Goal: Information Seeking & Learning: Learn about a topic

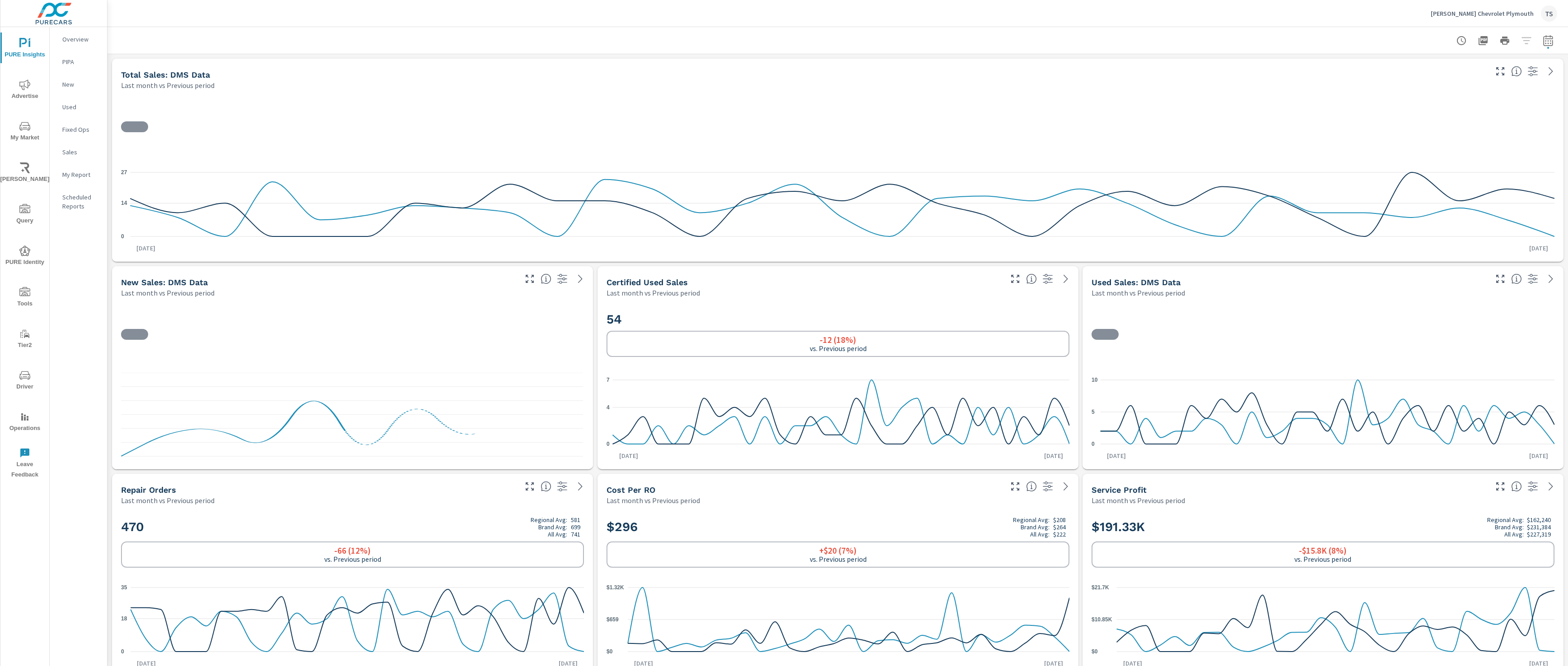
scroll to position [1, 0]
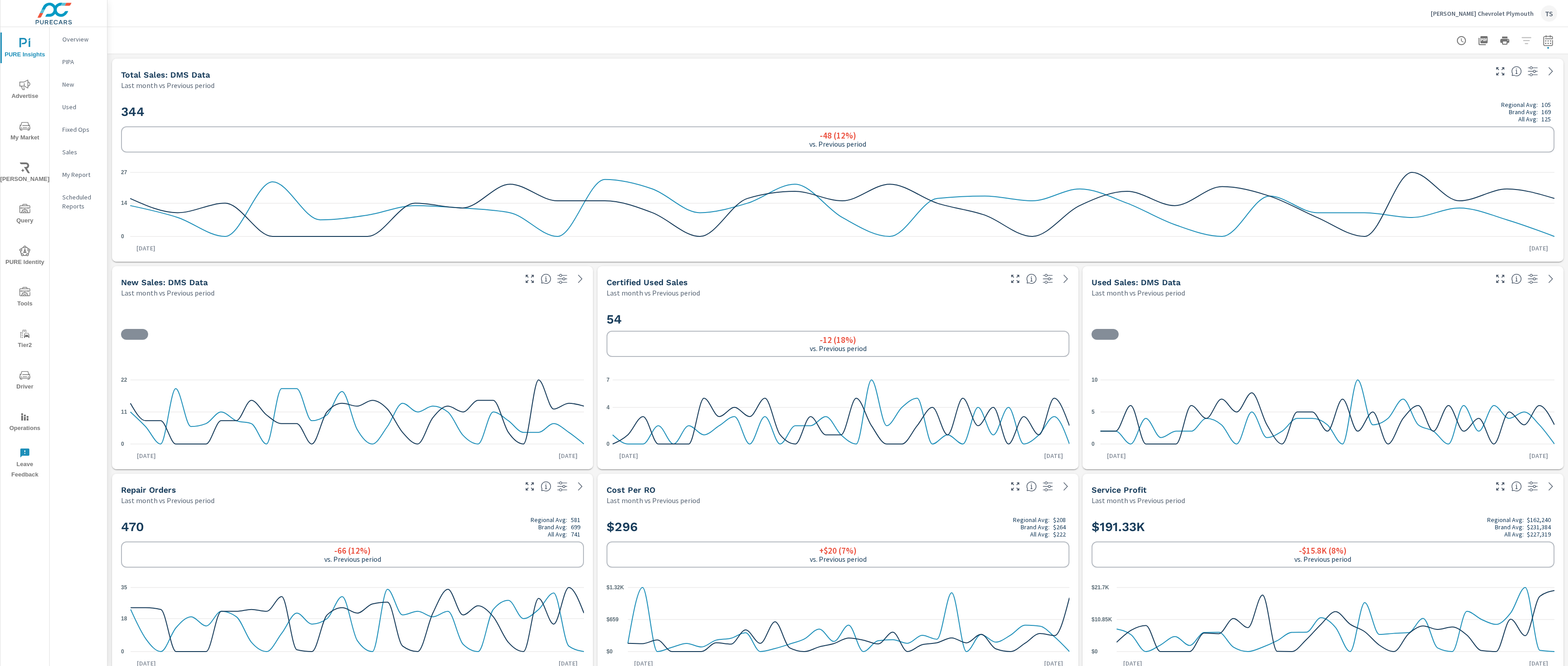
click at [1537, 284] on icon "button" at bounding box center [1532, 279] width 11 height 11
click at [566, 280] on icon "button" at bounding box center [562, 279] width 11 height 11
click at [1556, 41] on button "button" at bounding box center [1548, 40] width 18 height 18
select select "Last month"
select select "Previous period"
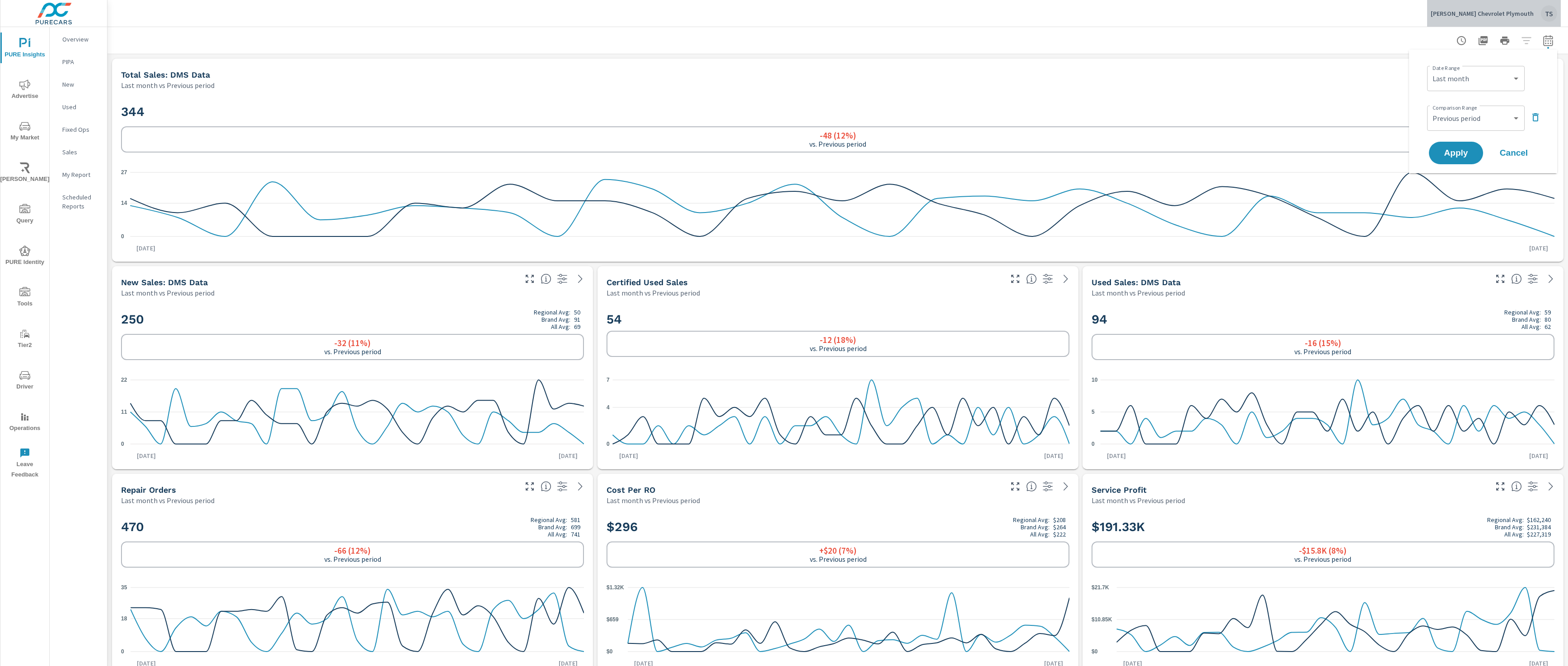
click at [1521, 13] on p "LaFontaine Chevrolet Plymouth" at bounding box center [1482, 14] width 103 height 9
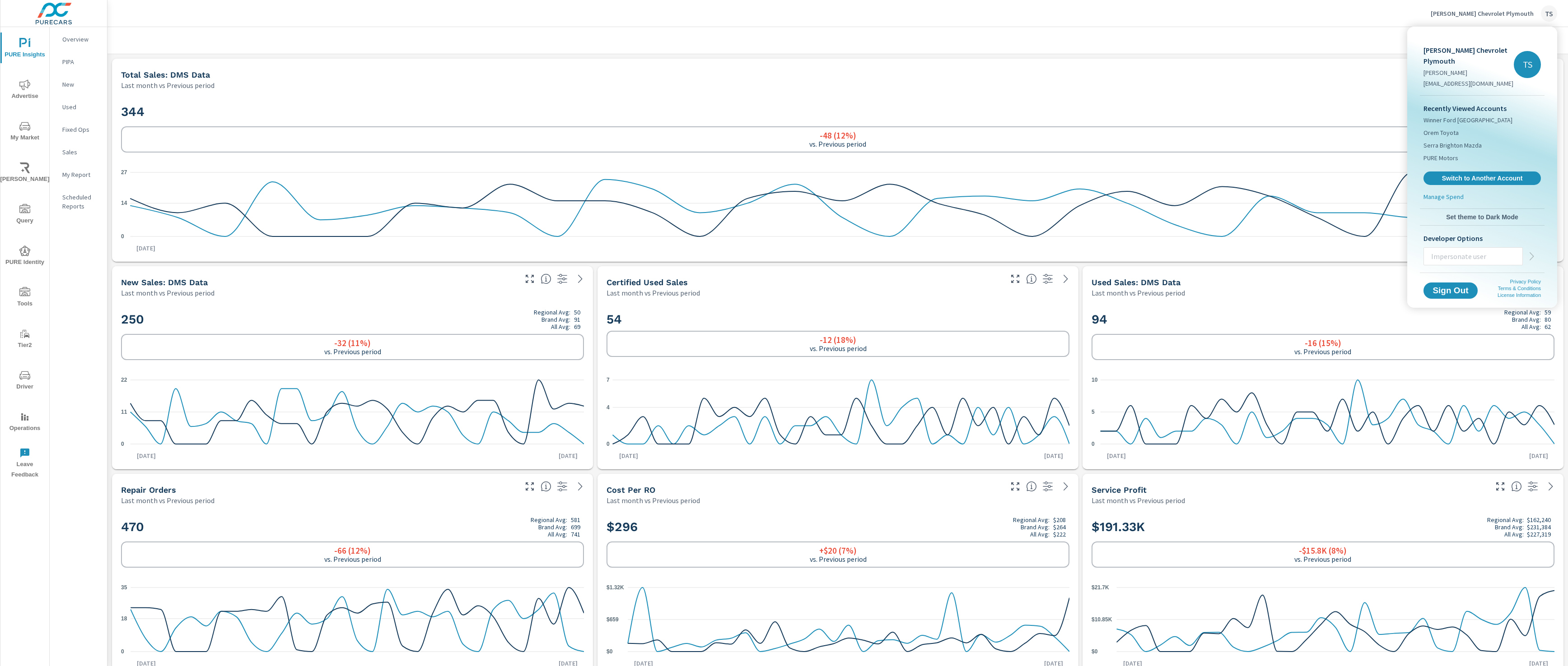
click at [1484, 258] on input "text" at bounding box center [1472, 257] width 98 height 24
paste input "justind@purecars.com"
click at [1435, 257] on input "justind@purecars.com" at bounding box center [1472, 257] width 98 height 24
type input "ustind@purecars.com"
click at [1534, 254] on icon "button" at bounding box center [1531, 256] width 11 height 11
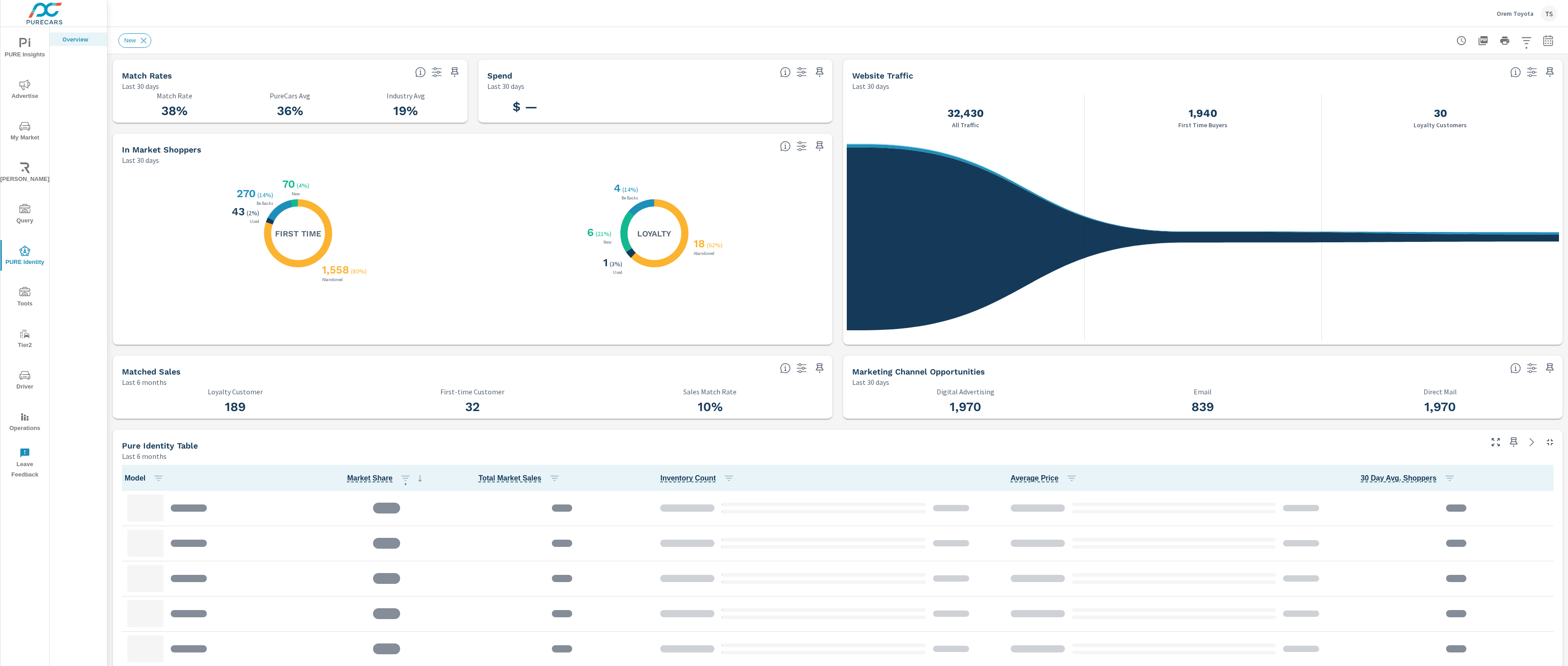
click at [32, 81] on span "Advertise" at bounding box center [25, 90] width 44 height 22
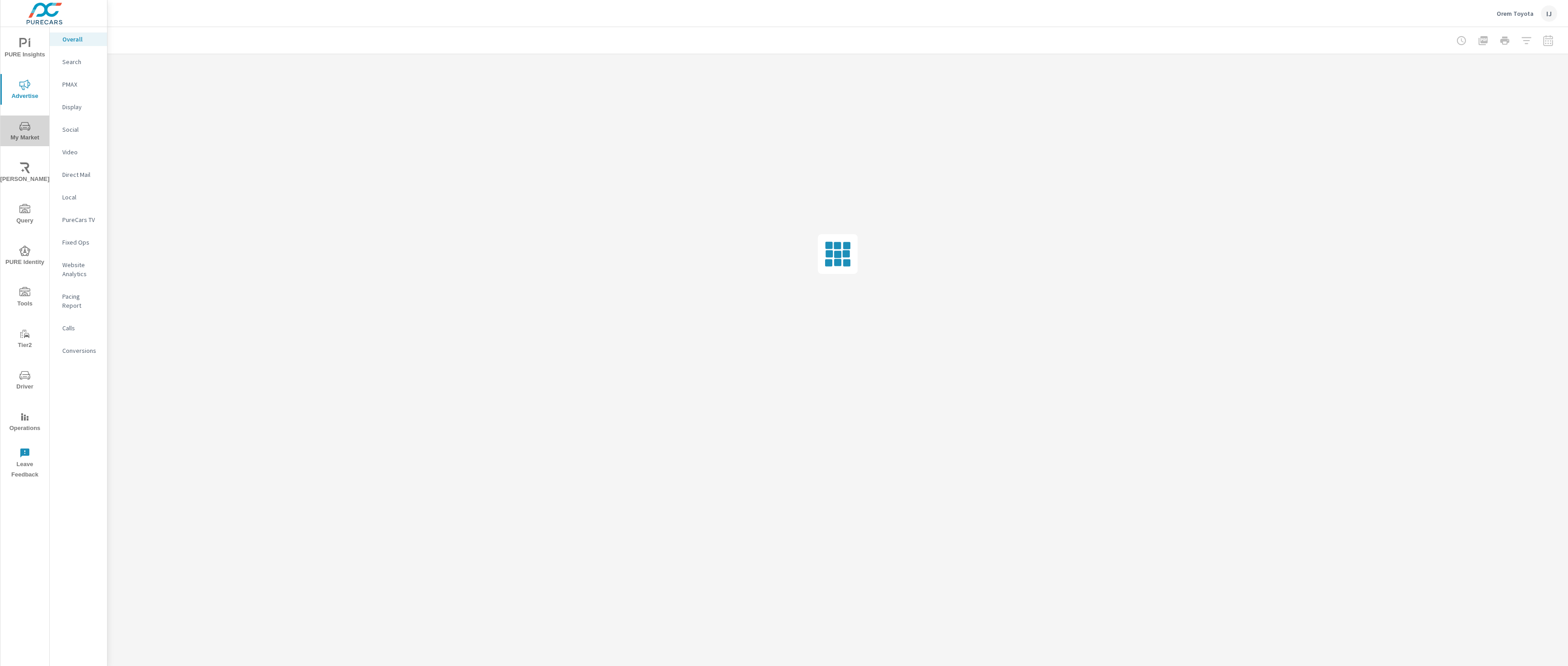
click at [45, 131] on span "My Market" at bounding box center [25, 132] width 44 height 22
click at [32, 42] on span "PURE Insights" at bounding box center [25, 49] width 44 height 22
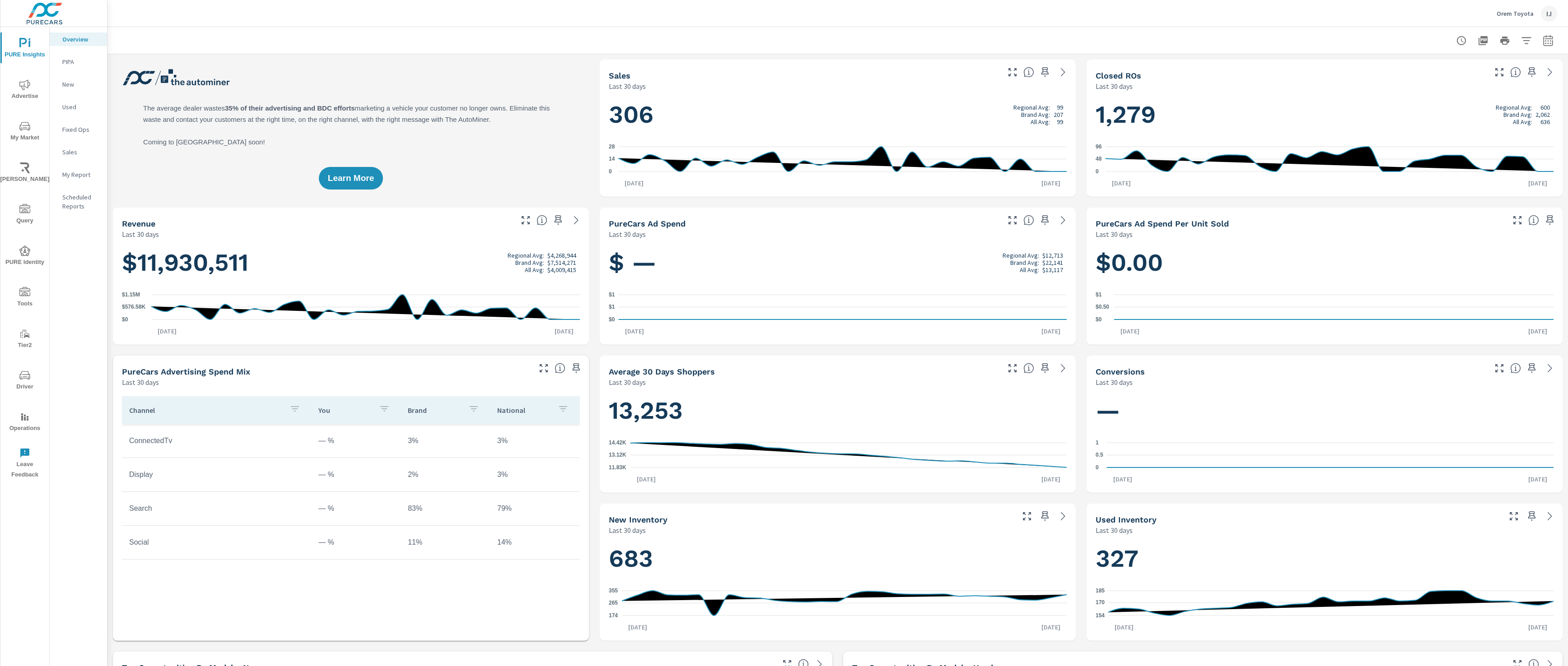
scroll to position [1, 0]
click at [70, 87] on p "New" at bounding box center [81, 84] width 38 height 9
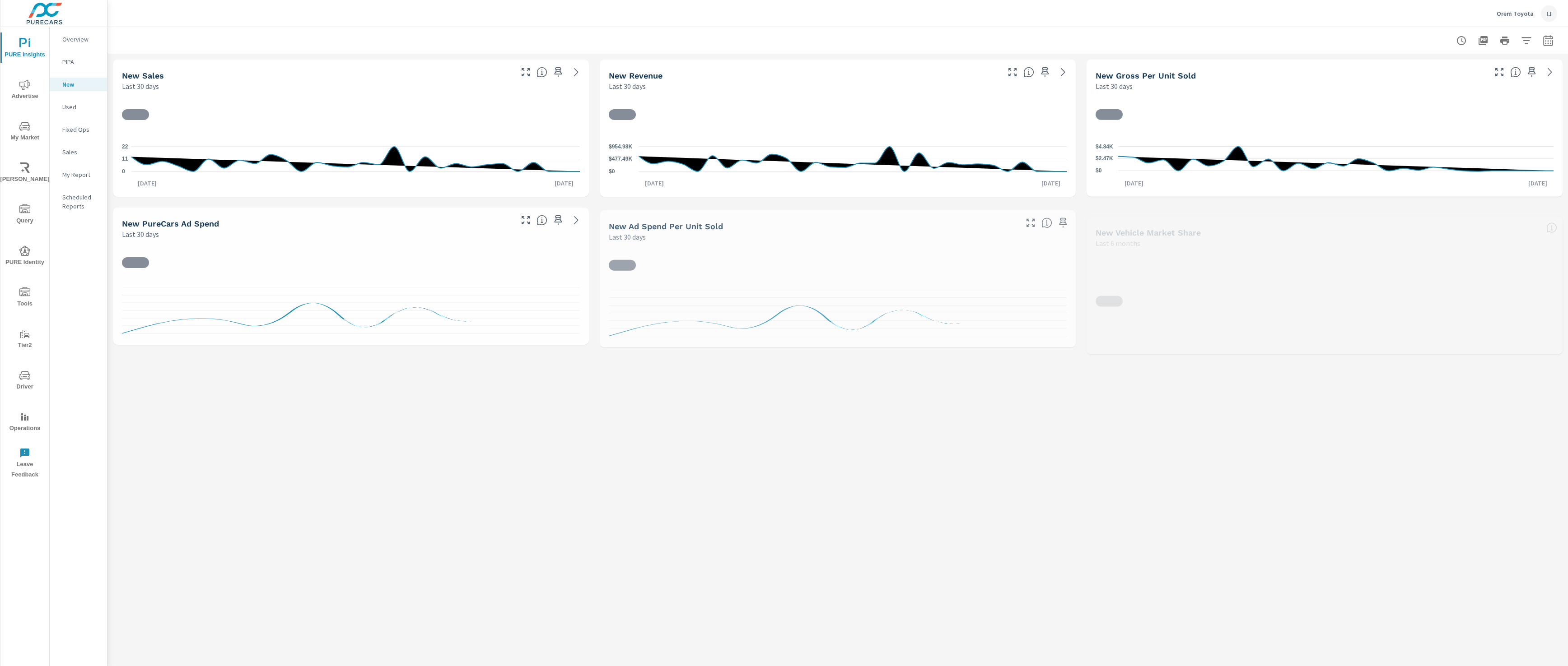
scroll to position [1, 0]
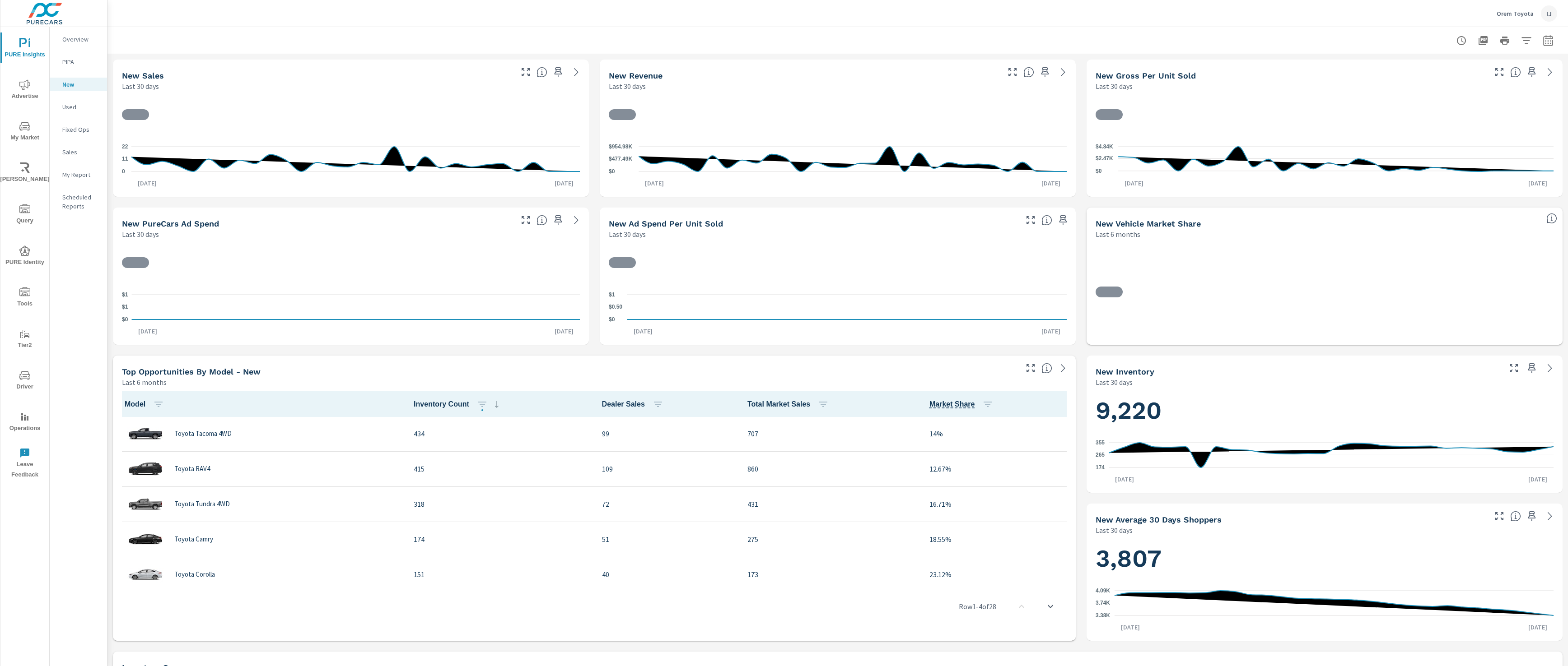
click at [1538, 14] on div "Orem Toyota IJ" at bounding box center [1526, 13] width 61 height 16
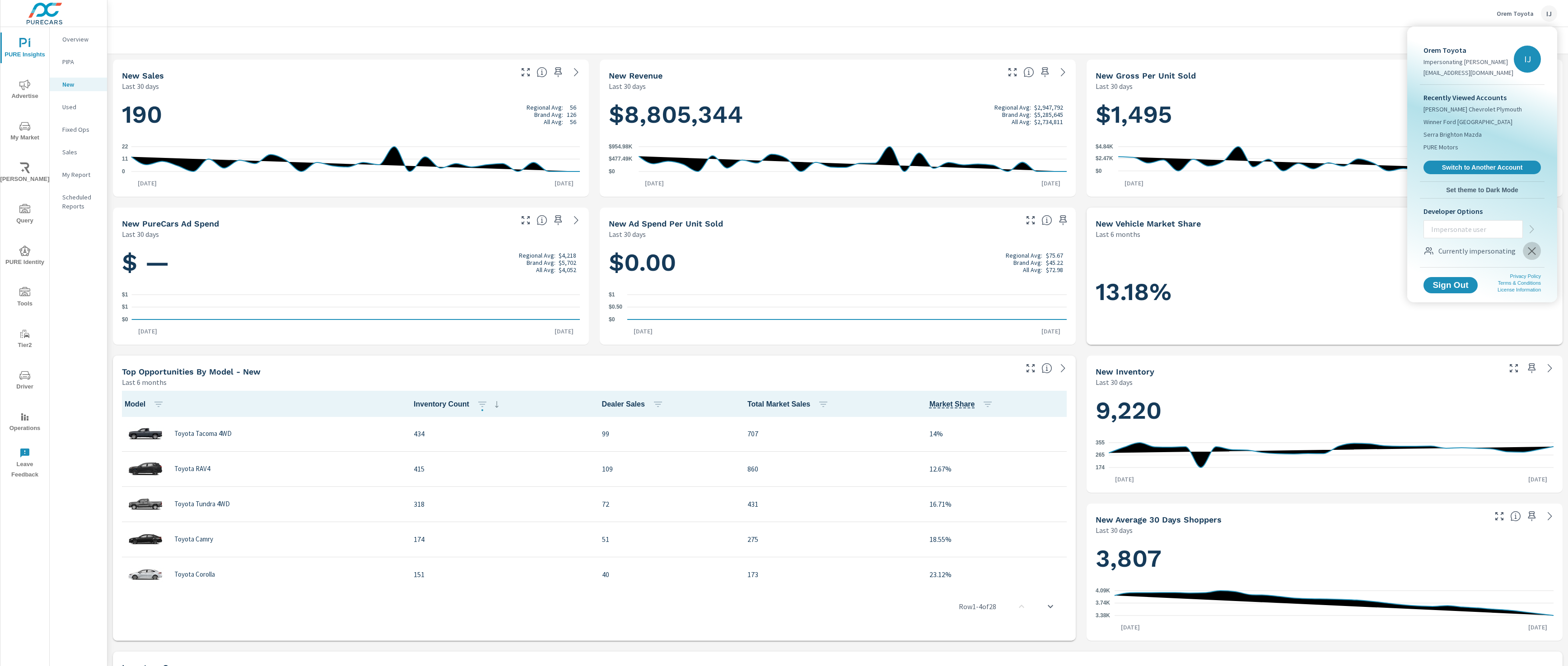
click at [1537, 258] on button "button" at bounding box center [1531, 251] width 18 height 18
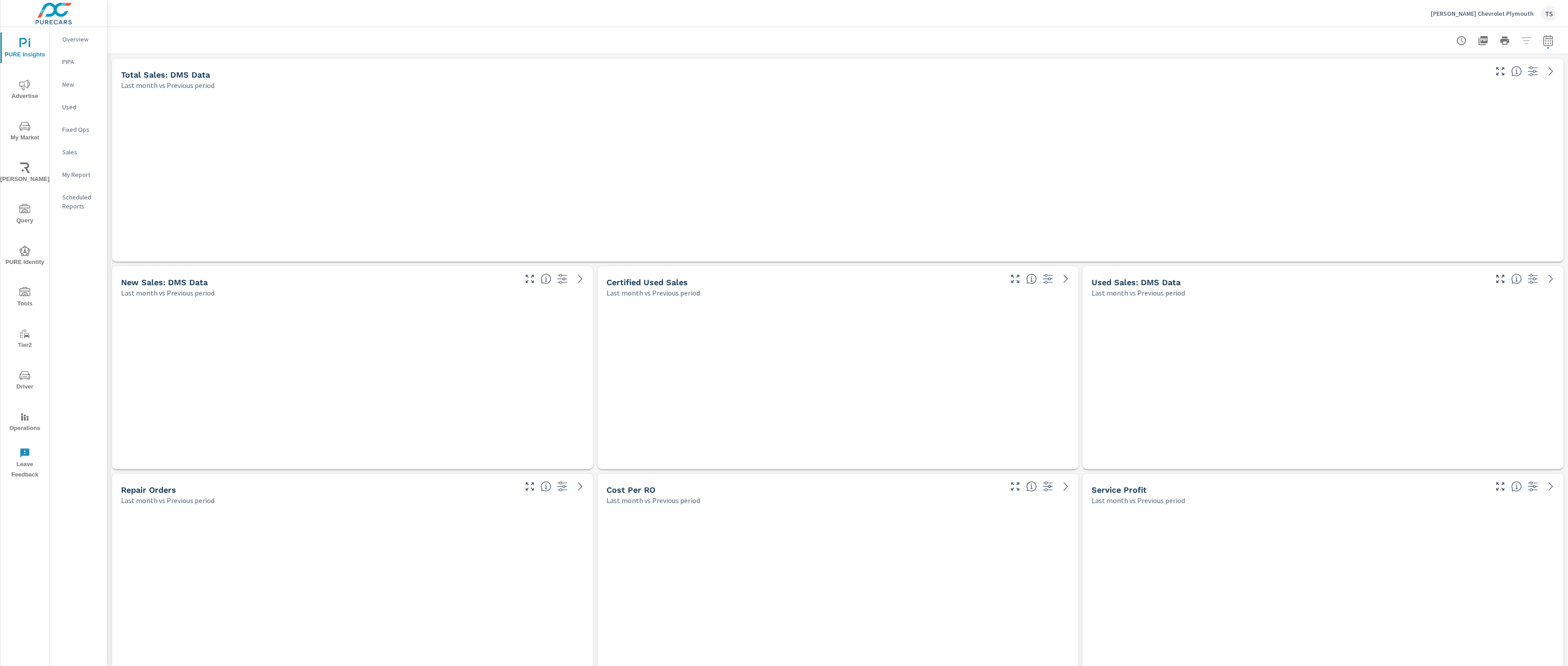
scroll to position [3950, 1461]
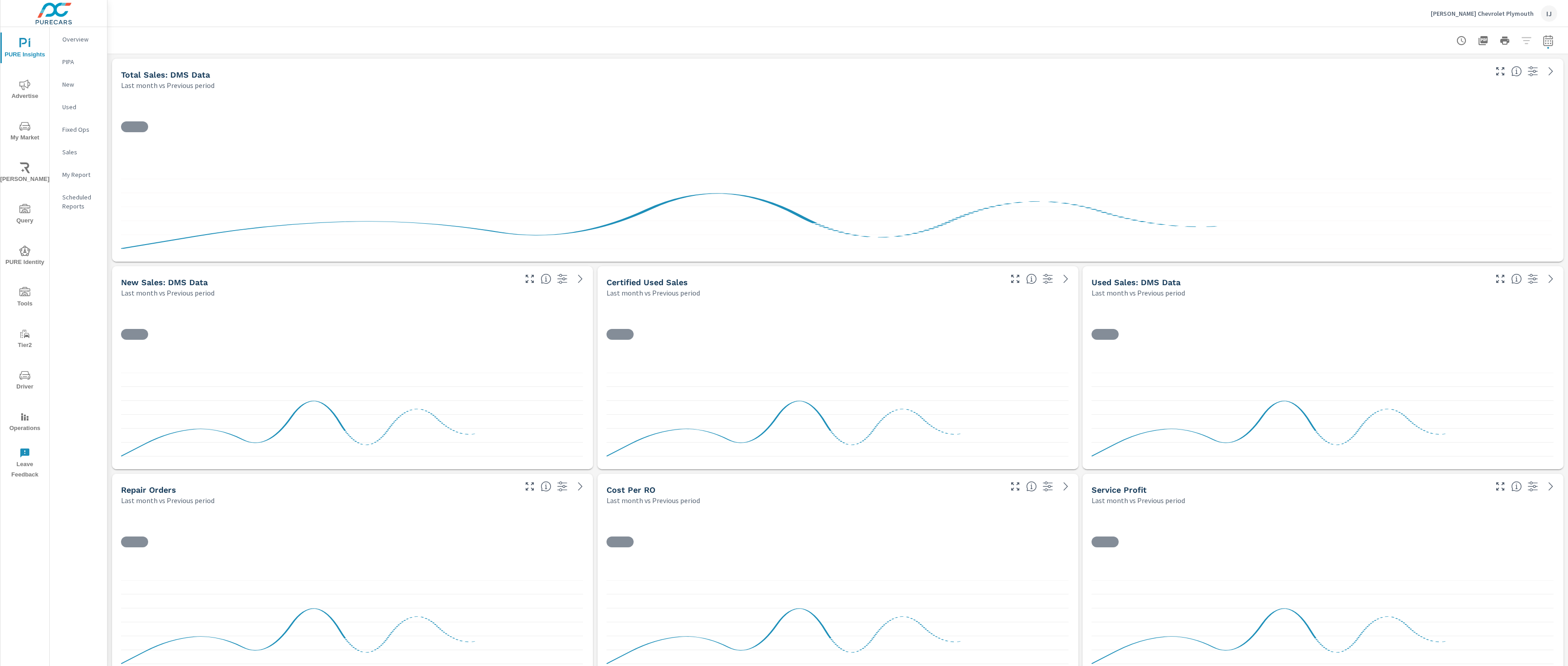
scroll to position [3950, 1461]
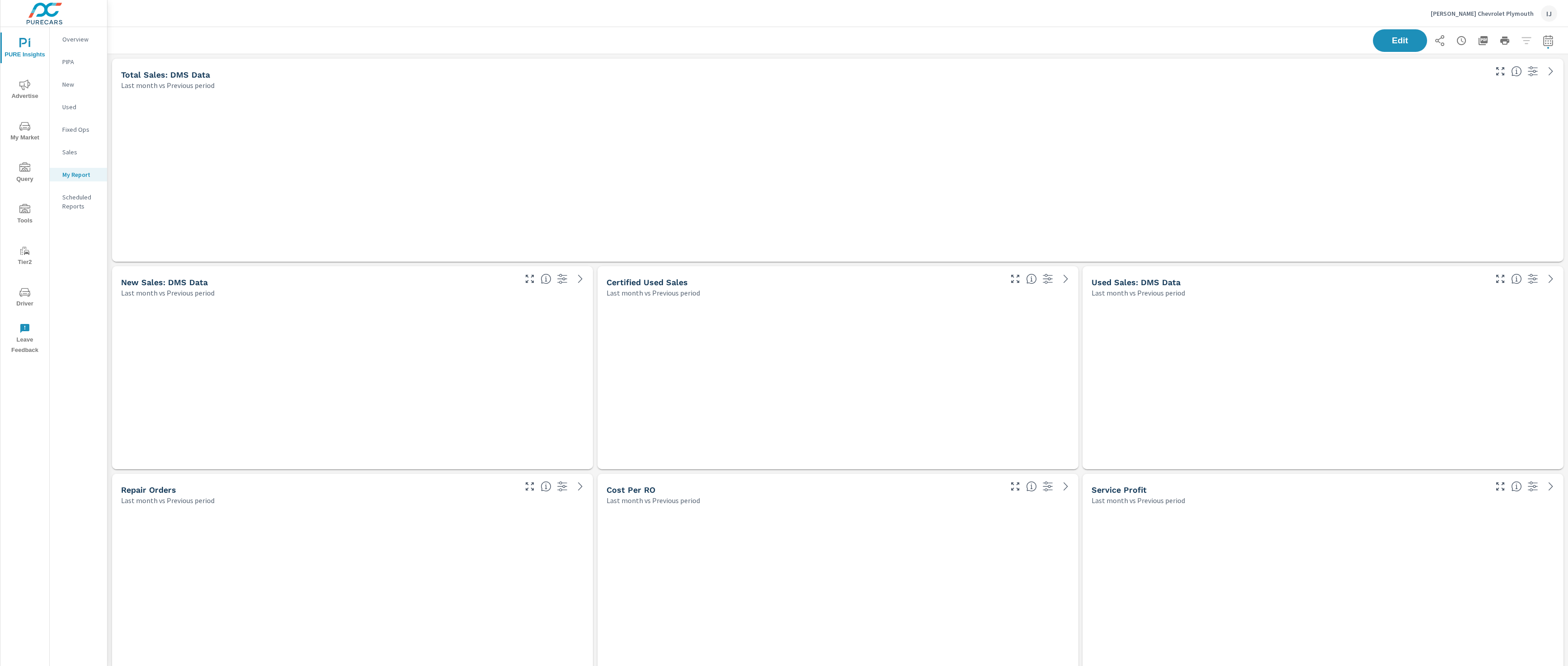
scroll to position [3950, 1461]
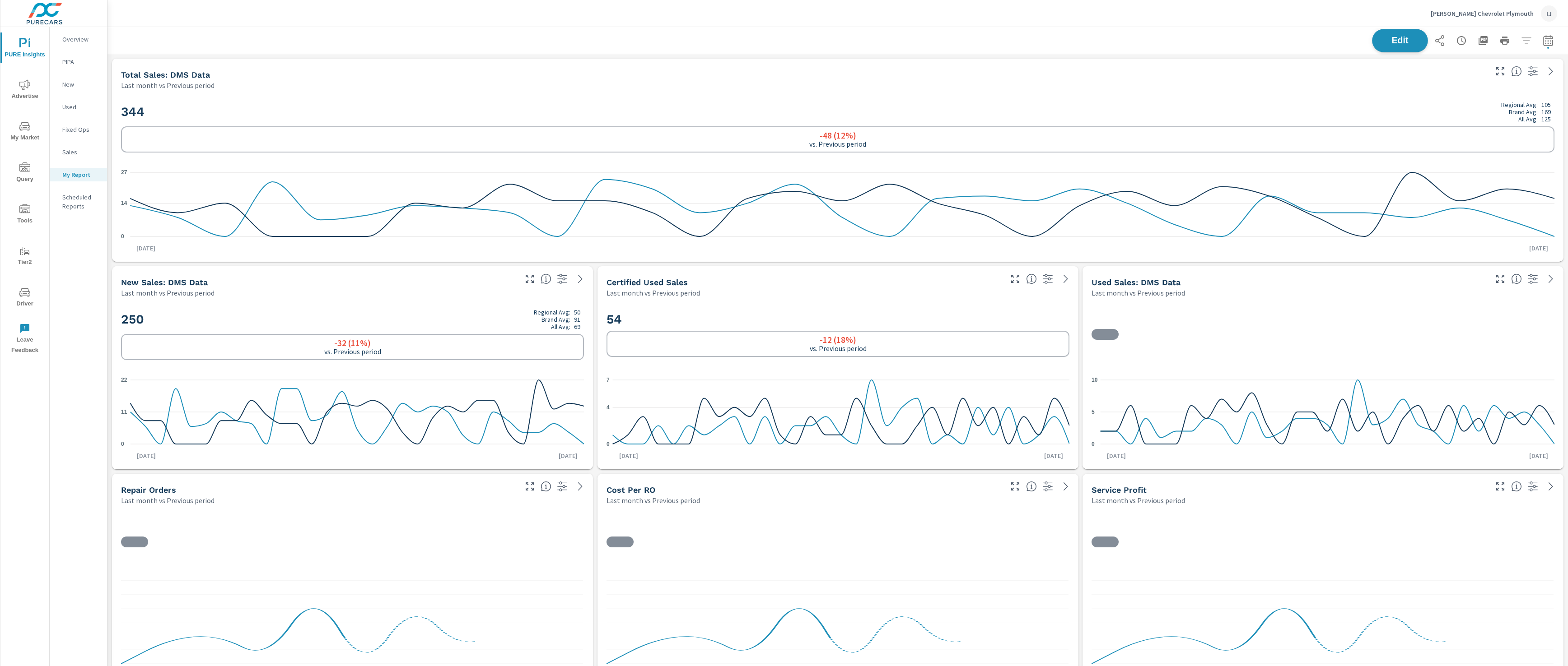
click at [1404, 44] on span "Edit" at bounding box center [1399, 40] width 37 height 9
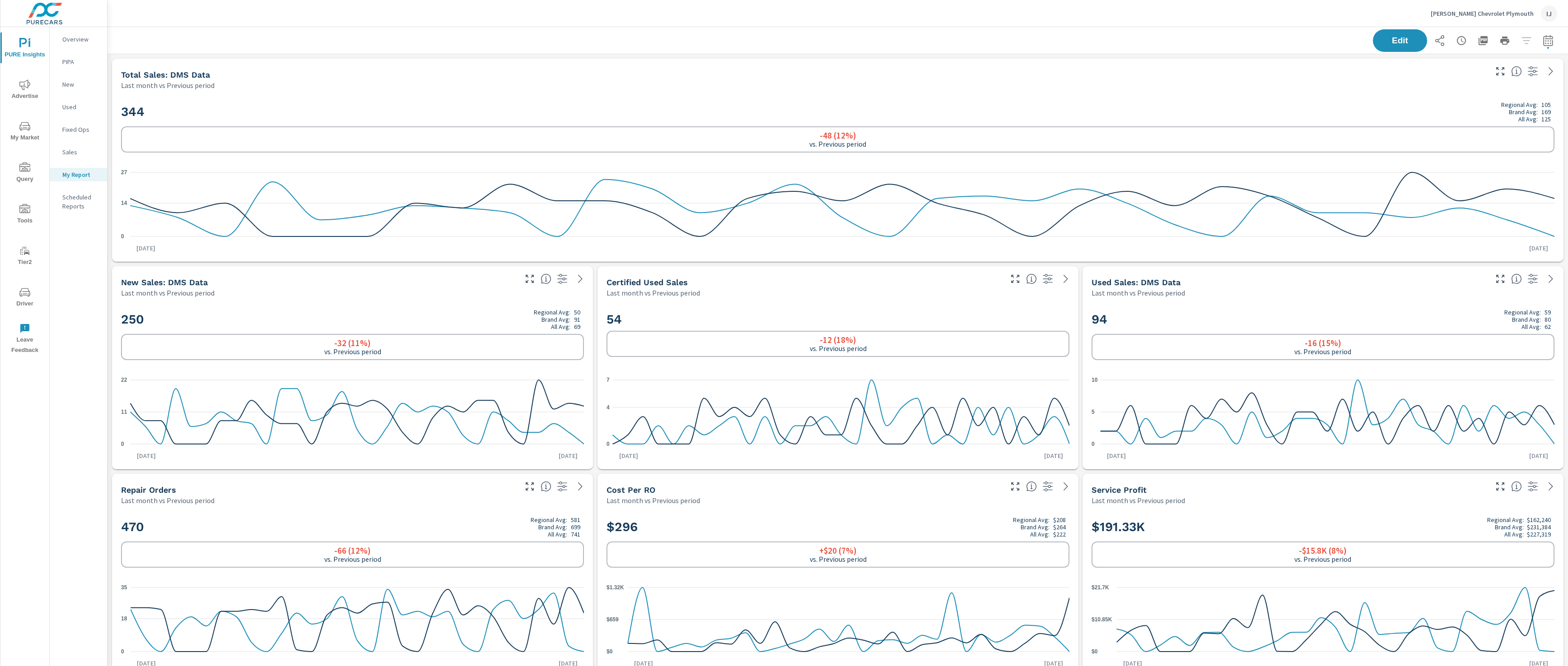
click at [1211, 374] on icon "0 5 10" at bounding box center [1322, 412] width 463 height 78
click at [1221, 304] on div "94 Regional Avg: 59 Brand Avg: 80 All Avg: 62 -16 (15%) vs. Previous period 0 5…" at bounding box center [1322, 384] width 473 height 165
click at [1271, 331] on div "94 Regional Avg: 59 Brand Avg: 80 All Avg: 62 -16 (15%) vs. Previous period" at bounding box center [1322, 334] width 463 height 51
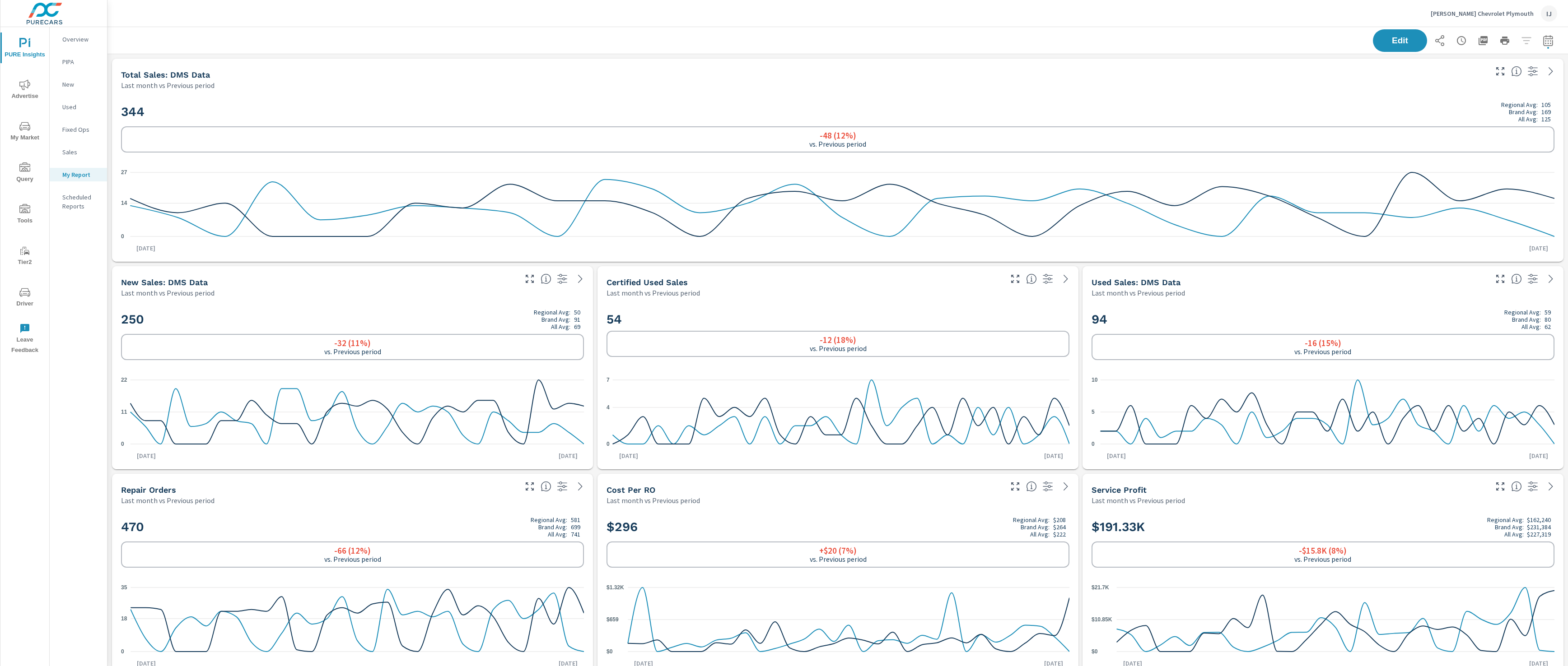
scroll to position [1, 0]
click at [1553, 274] on icon at bounding box center [1550, 279] width 11 height 11
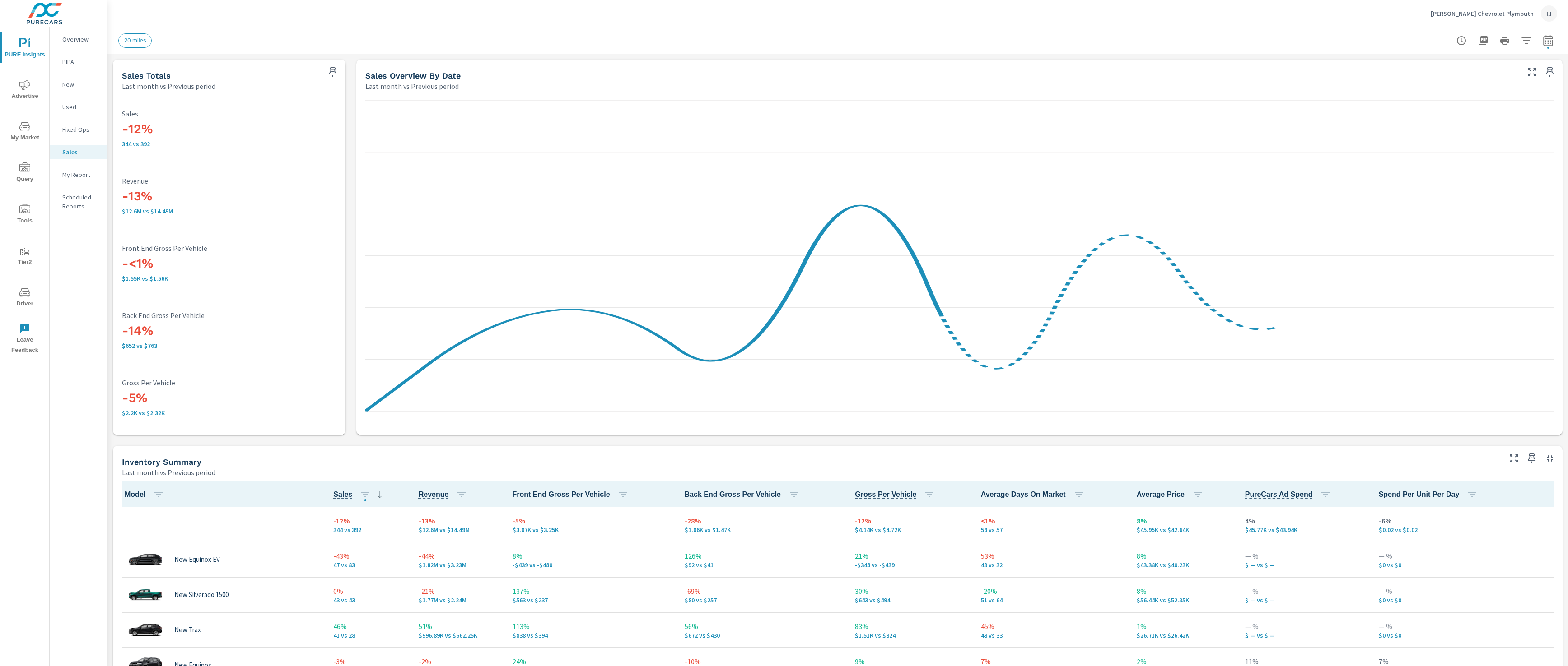
scroll to position [810, 0]
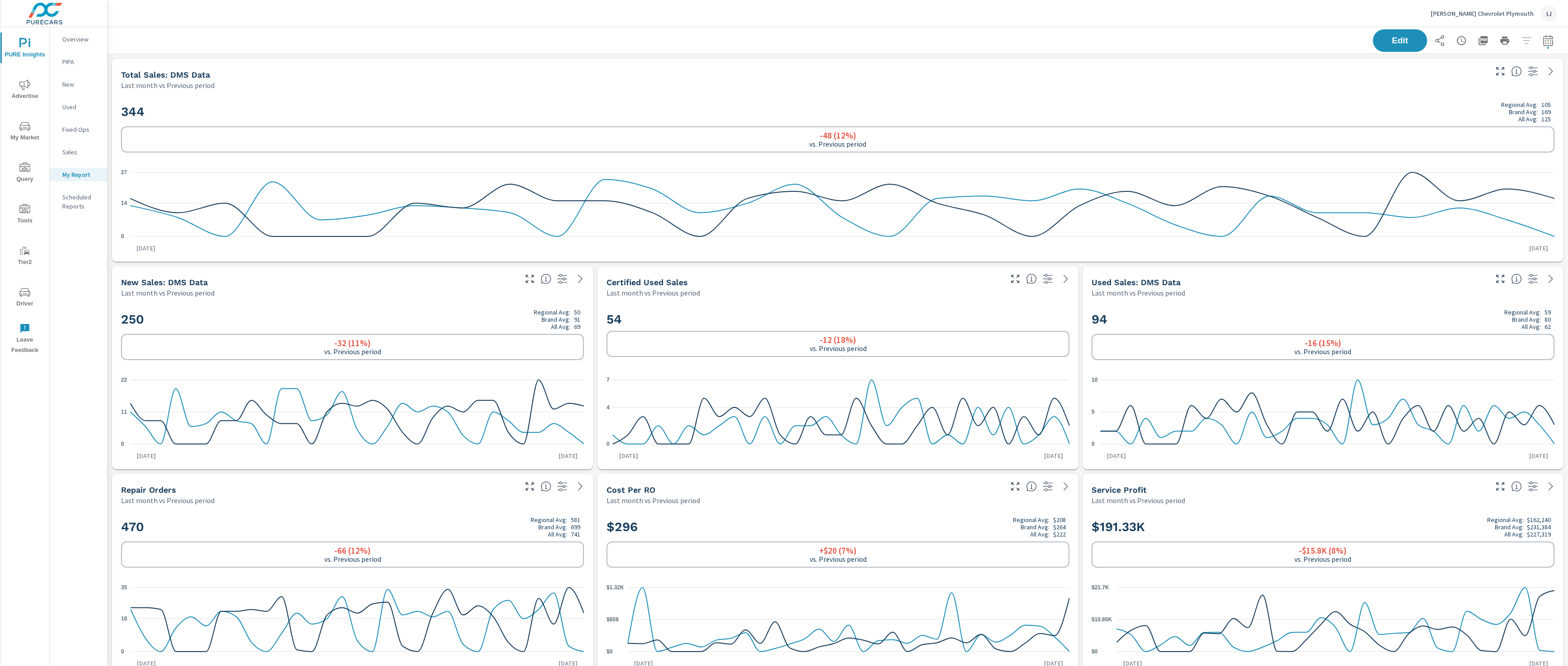
scroll to position [1, 0]
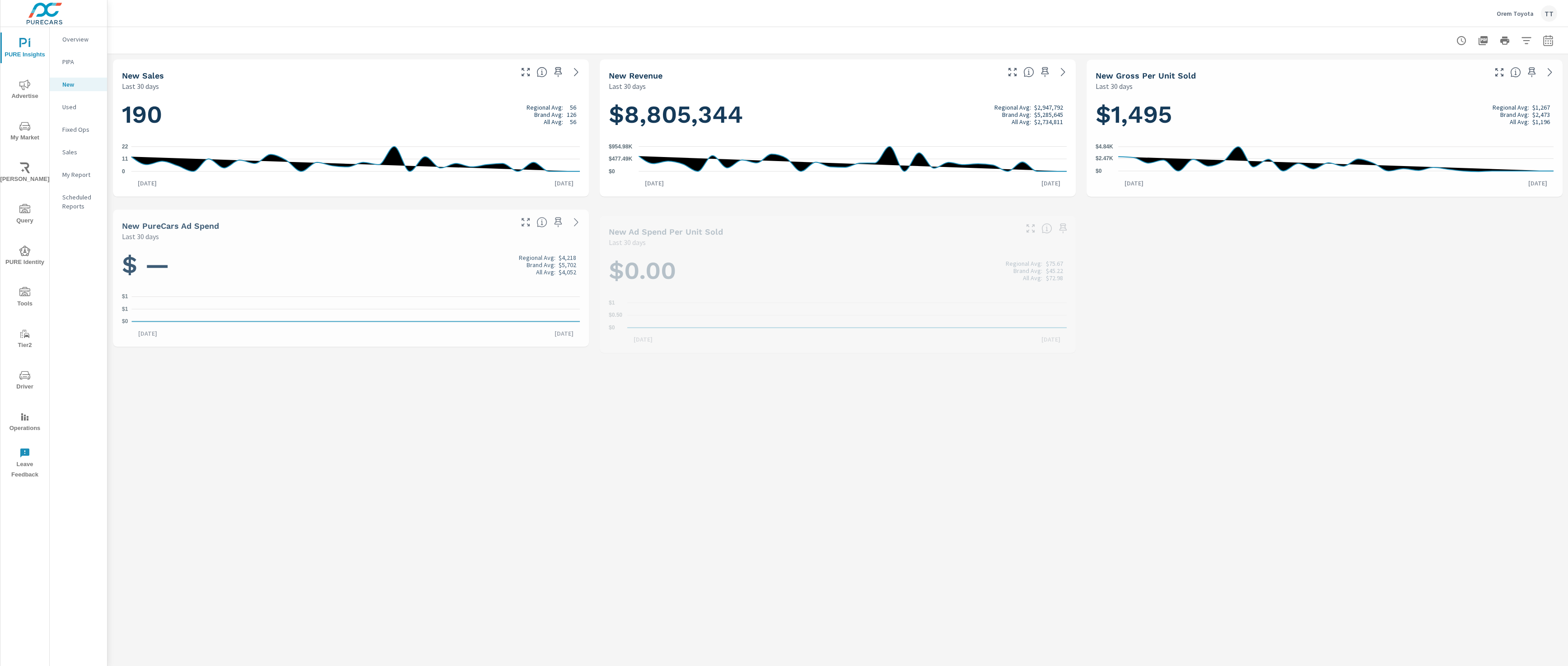
scroll to position [1, 0]
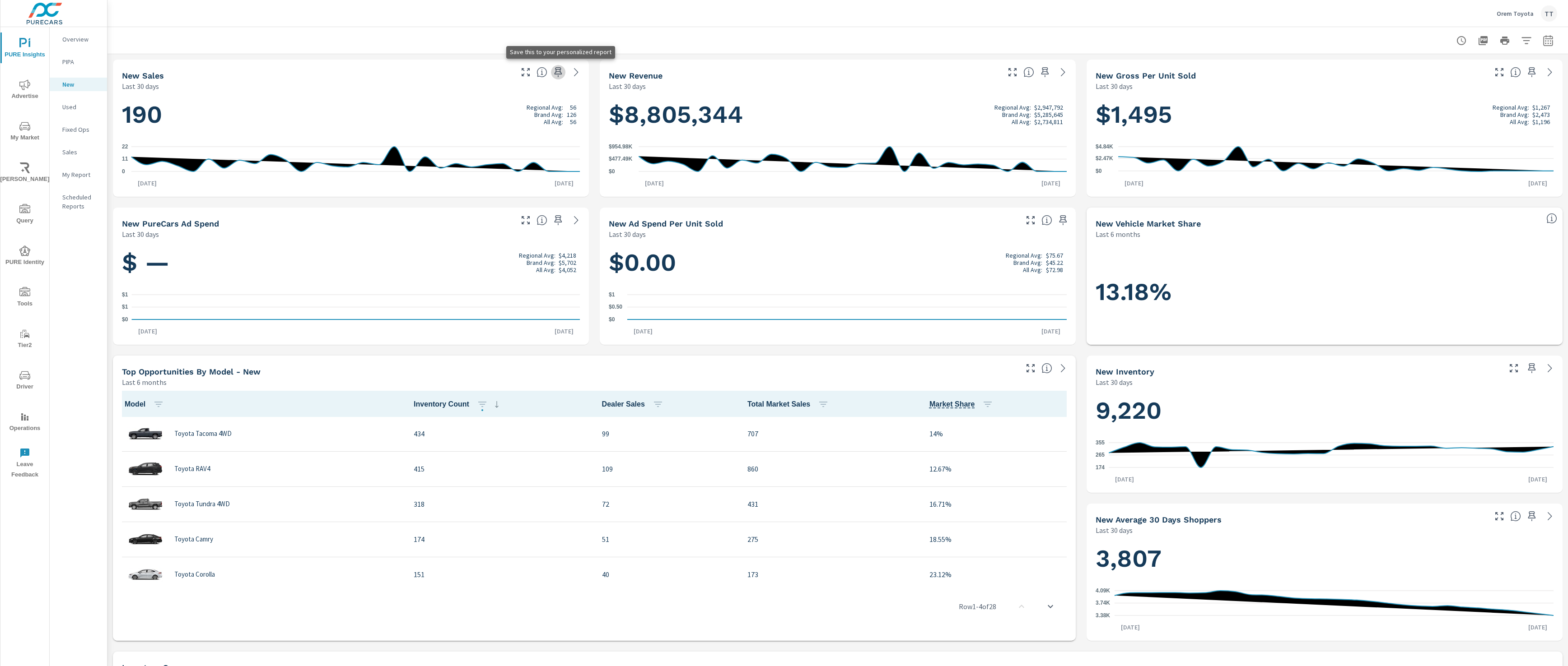
click at [557, 68] on icon "button" at bounding box center [558, 72] width 11 height 11
click at [85, 103] on p "Used" at bounding box center [81, 107] width 38 height 9
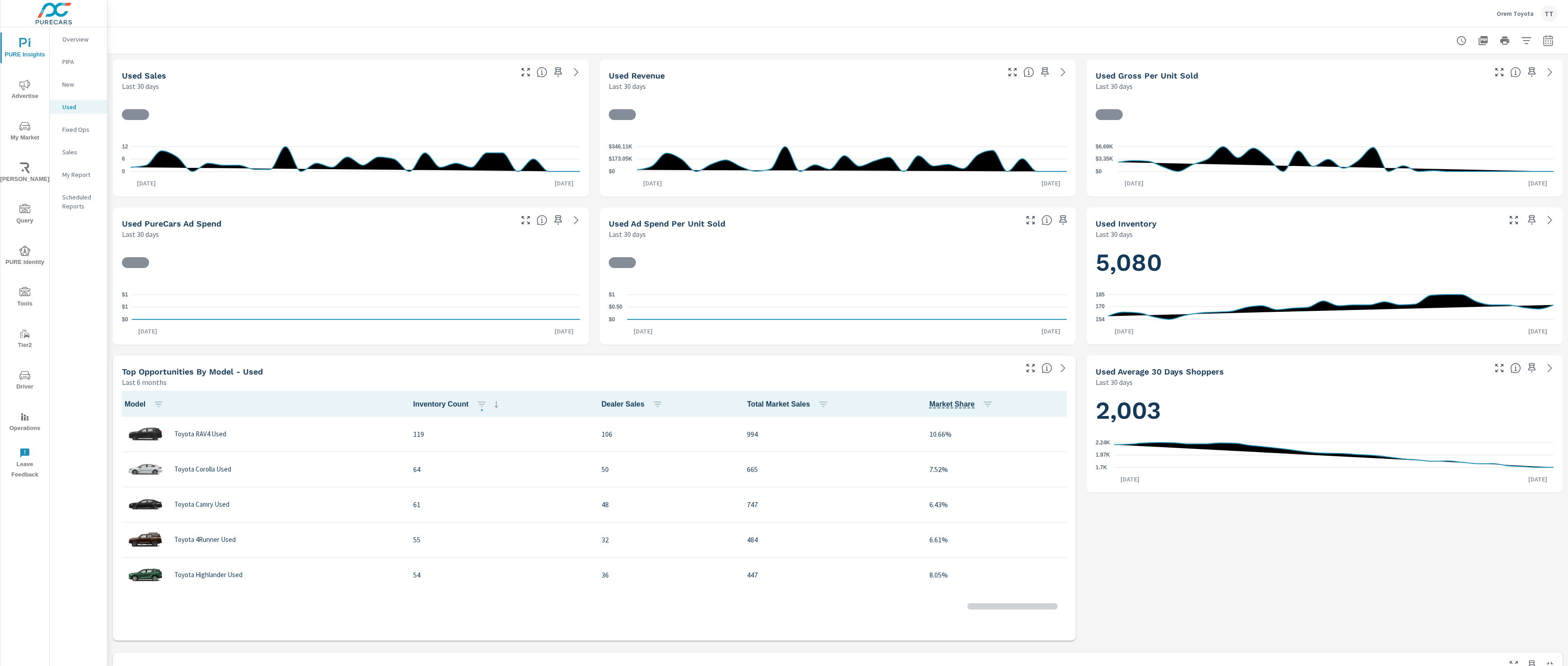
scroll to position [1, 0]
click at [565, 73] on button "button" at bounding box center [558, 72] width 15 height 14
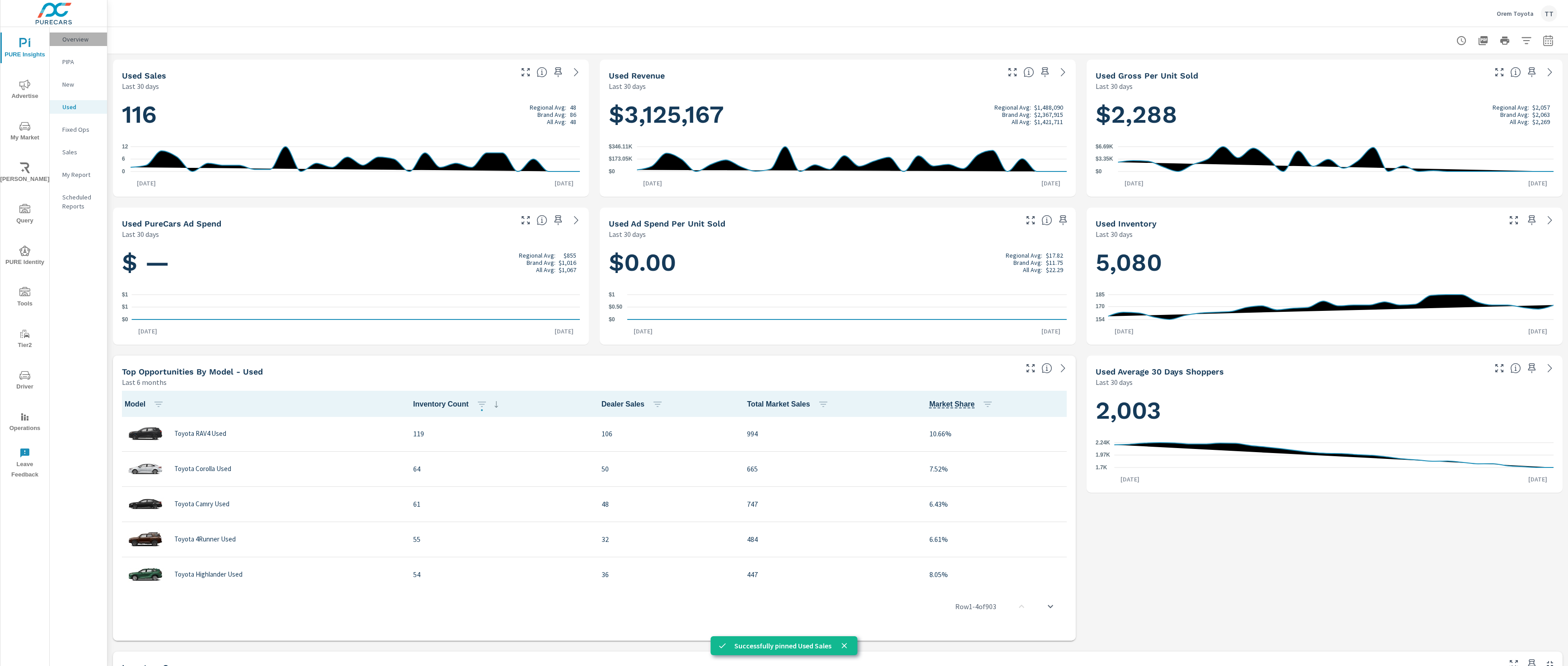
click at [73, 41] on p "Overview" at bounding box center [81, 39] width 38 height 9
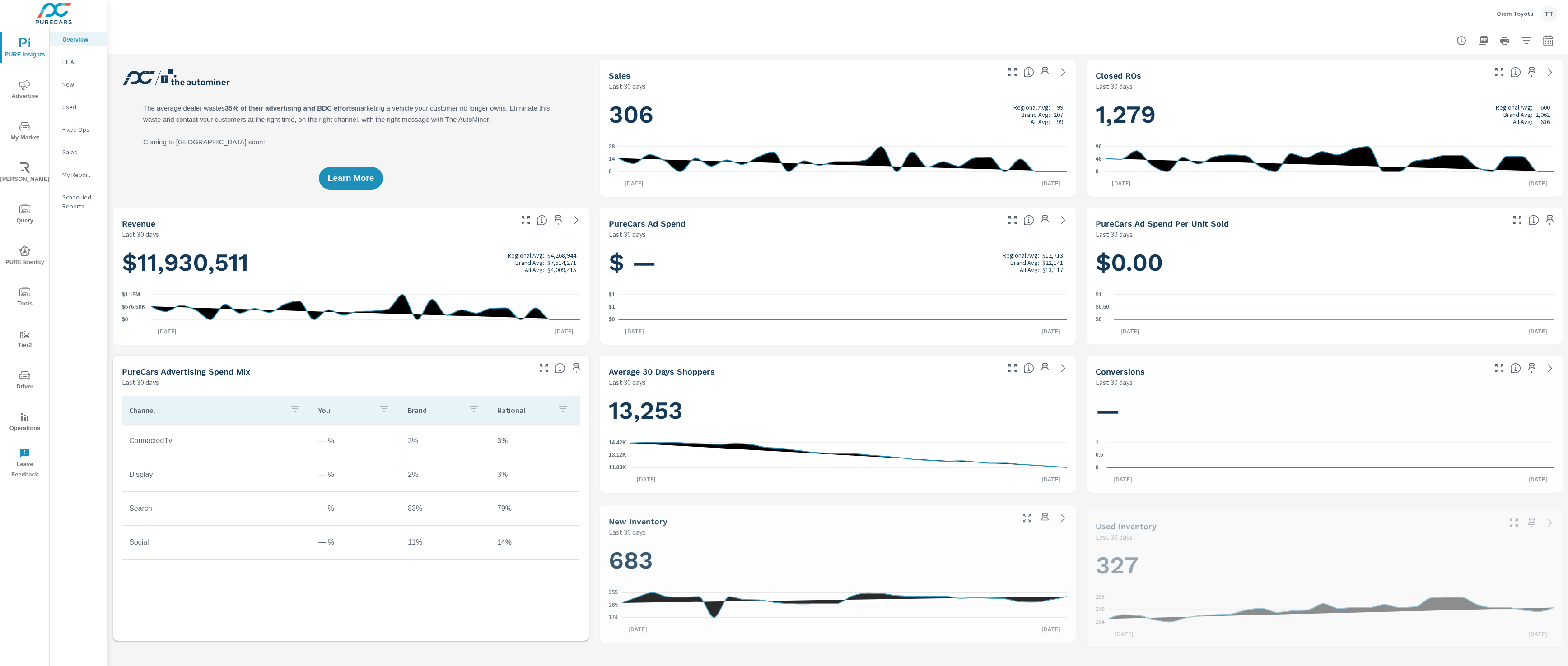
scroll to position [1, 0]
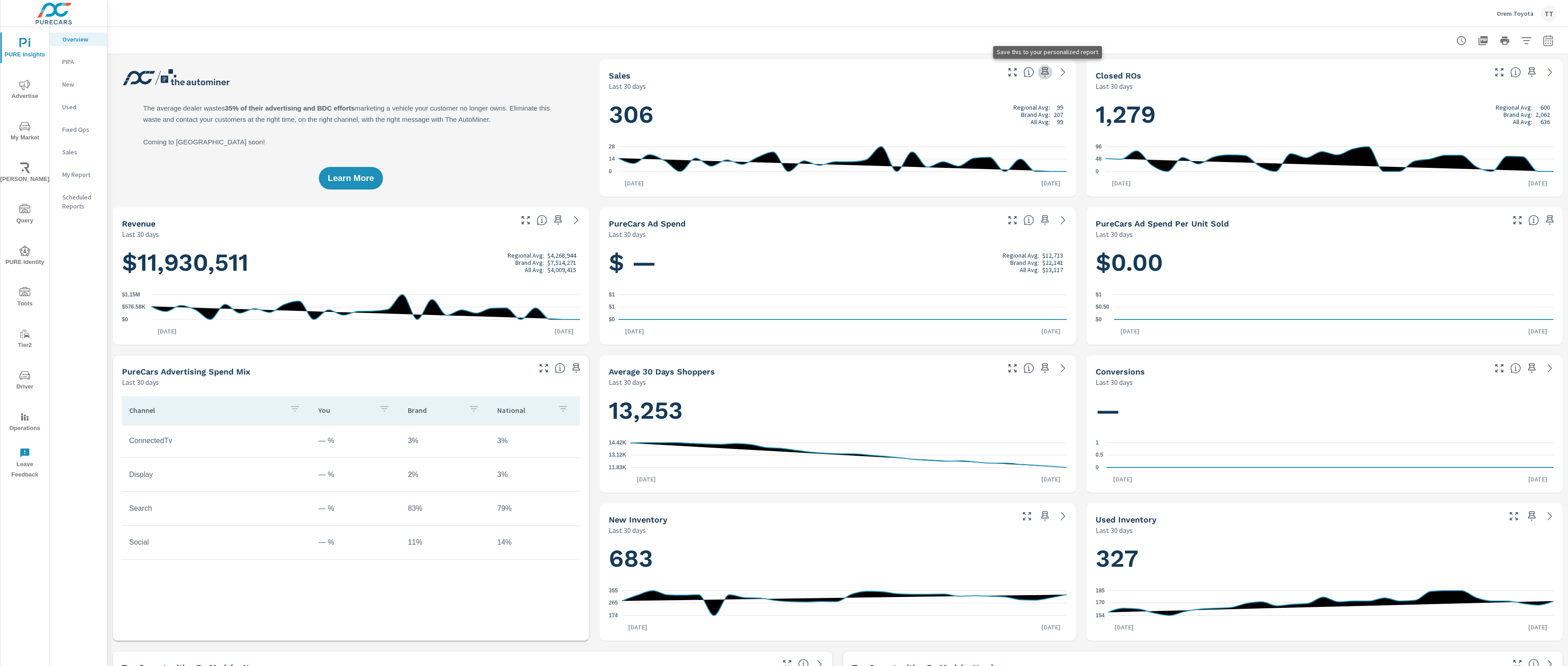
click at [1048, 72] on icon "button" at bounding box center [1045, 72] width 11 height 11
drag, startPoint x: 1041, startPoint y: 71, endPoint x: 1030, endPoint y: 77, distance: 12.5
click at [1041, 72] on icon "button" at bounding box center [1045, 72] width 11 height 11
click at [71, 174] on p "My Report" at bounding box center [81, 175] width 38 height 9
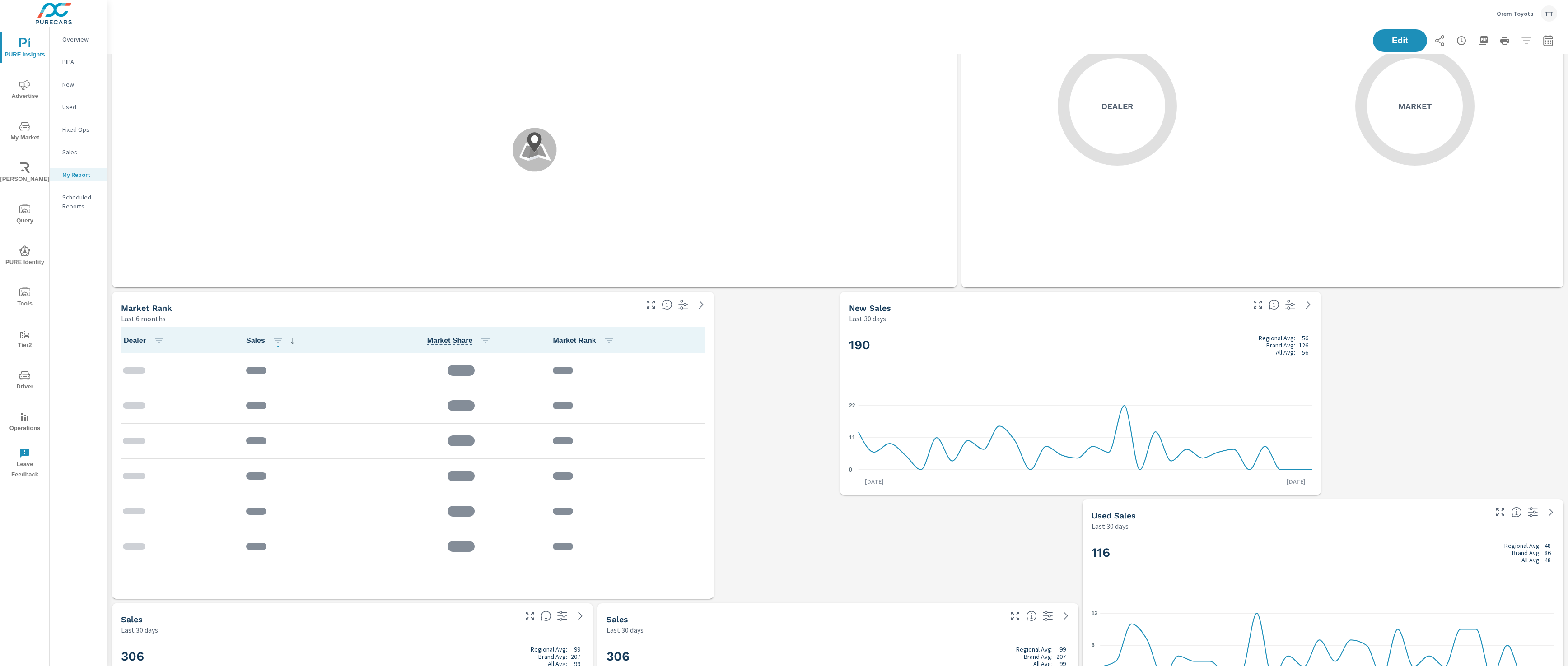
scroll to position [178, 0]
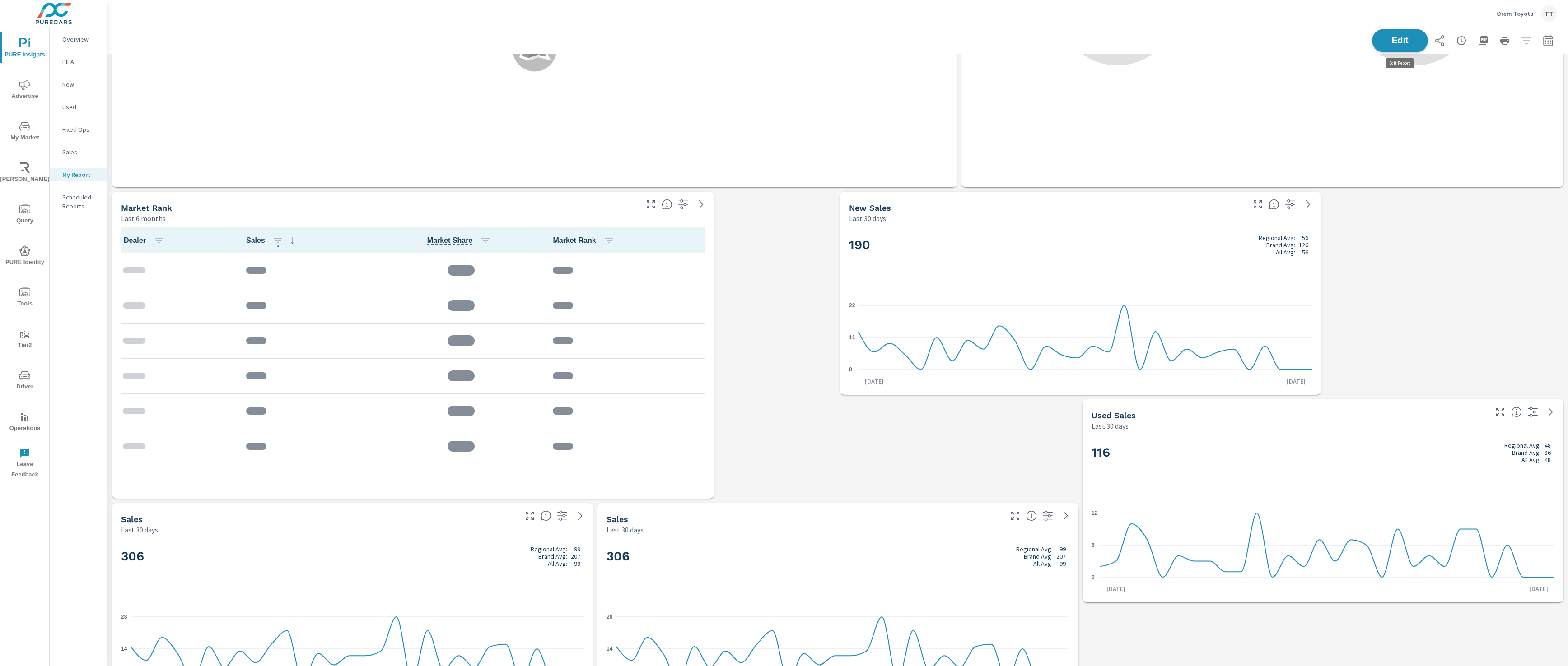
click at [1410, 39] on span "Edit" at bounding box center [1399, 40] width 37 height 9
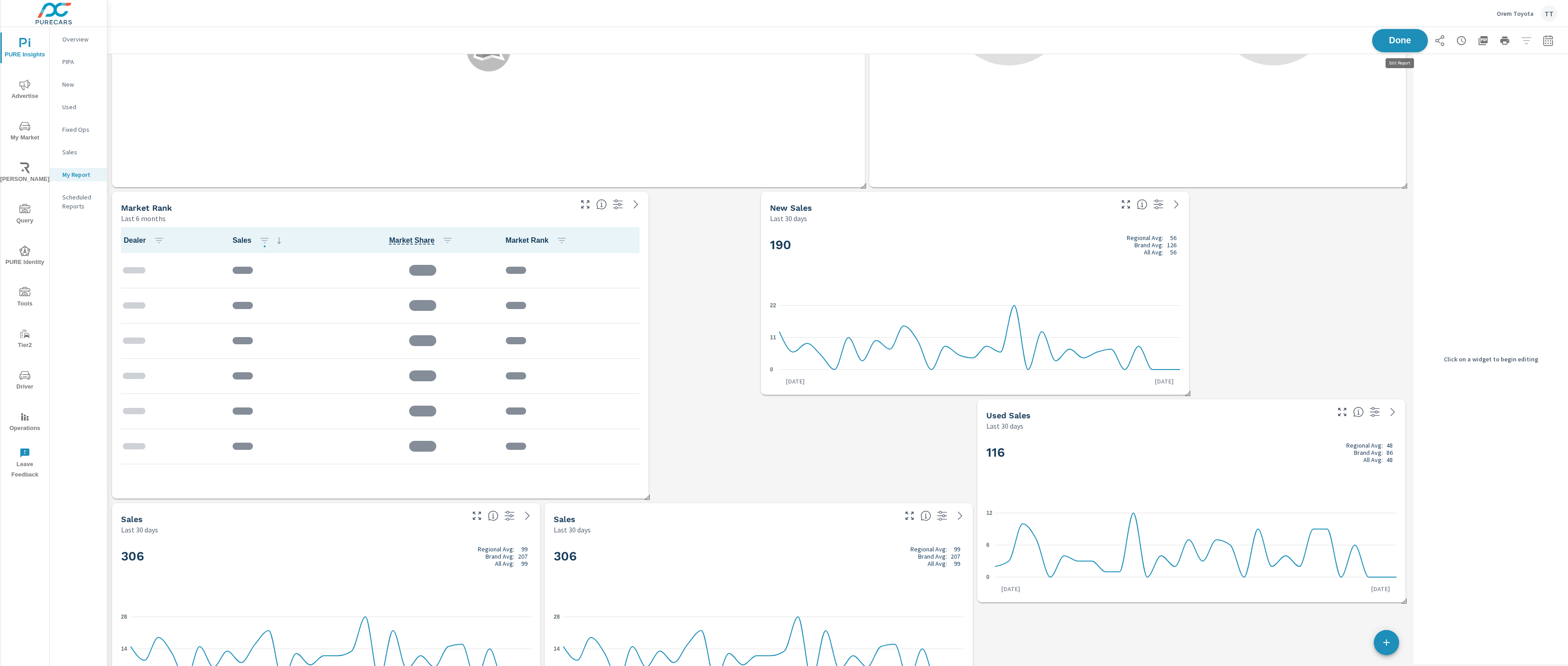
scroll to position [1147, 1303]
click at [1054, 312] on icon "0 11 22" at bounding box center [975, 338] width 410 height 78
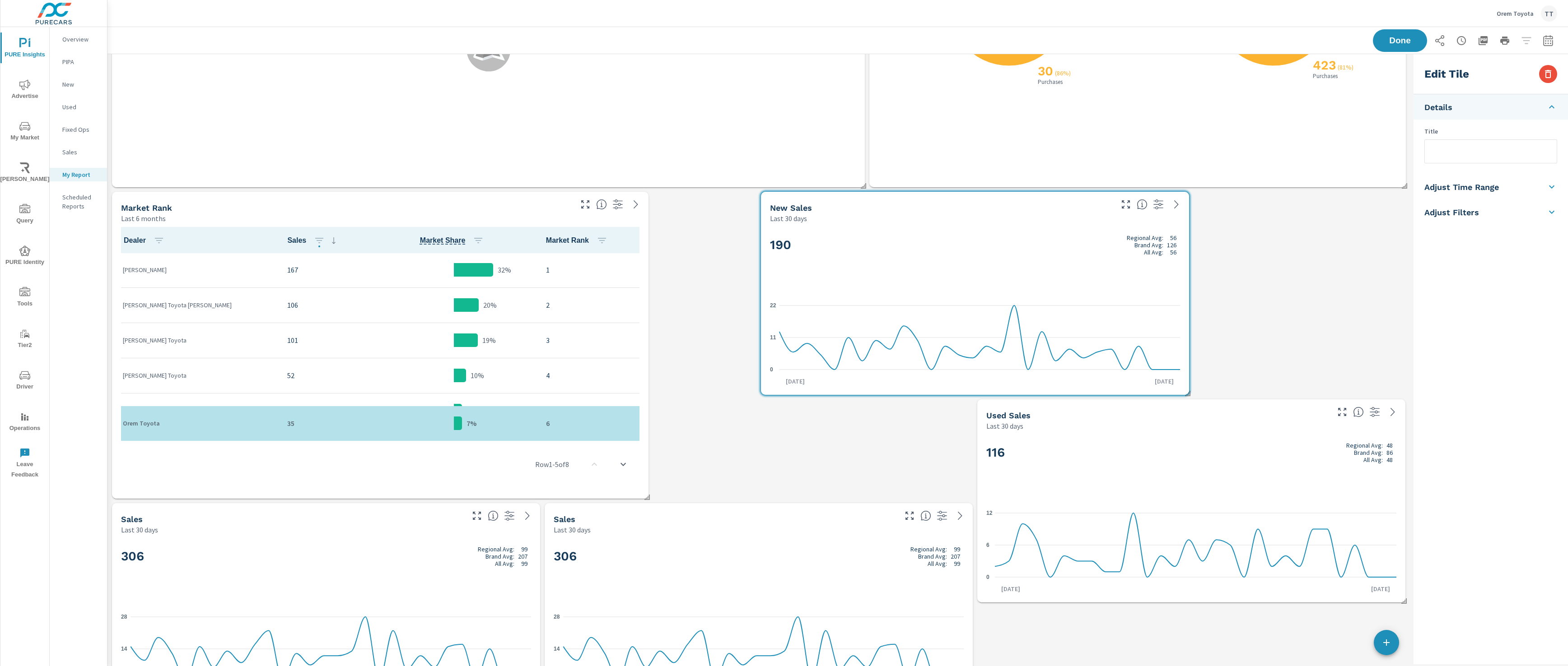
scroll to position [1, 0]
click at [1159, 206] on icon "button" at bounding box center [1158, 204] width 11 height 11
click at [1146, 228] on p "Filters" at bounding box center [1101, 221] width 121 height 19
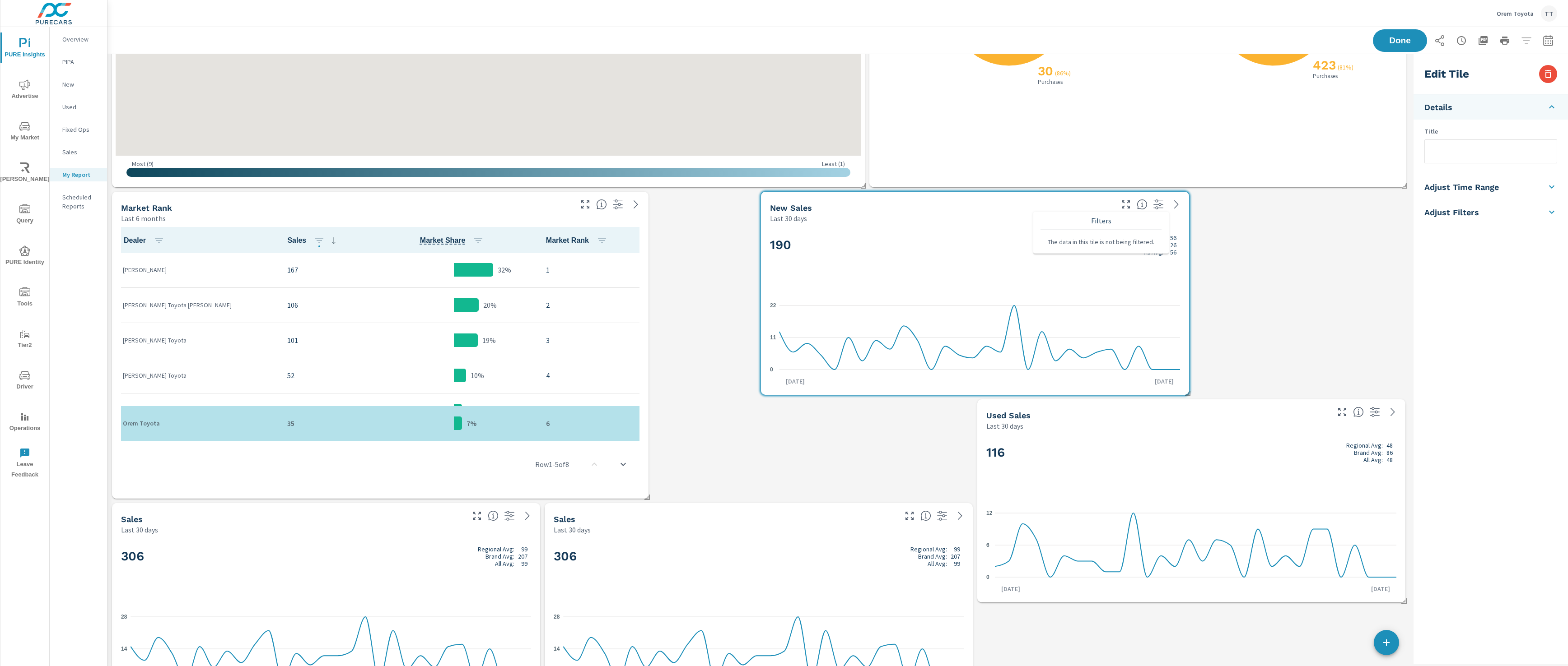
click at [1469, 148] on input "text" at bounding box center [1490, 151] width 132 height 23
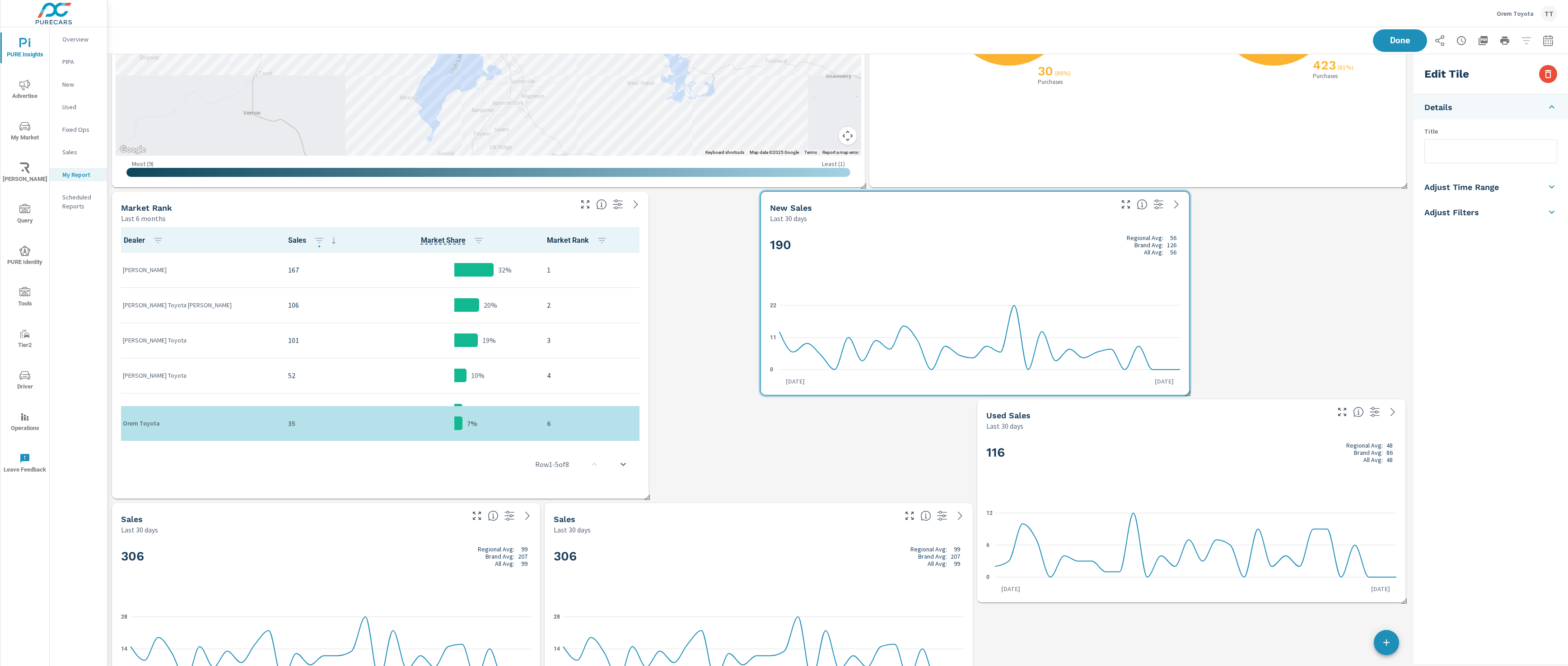
click at [1500, 212] on li "Adjust Filters" at bounding box center [1490, 212] width 154 height 26
click at [1526, 181] on li "Filters" at bounding box center [1490, 183] width 154 height 26
click at [1298, 428] on div "Last 30 days" at bounding box center [1157, 426] width 341 height 11
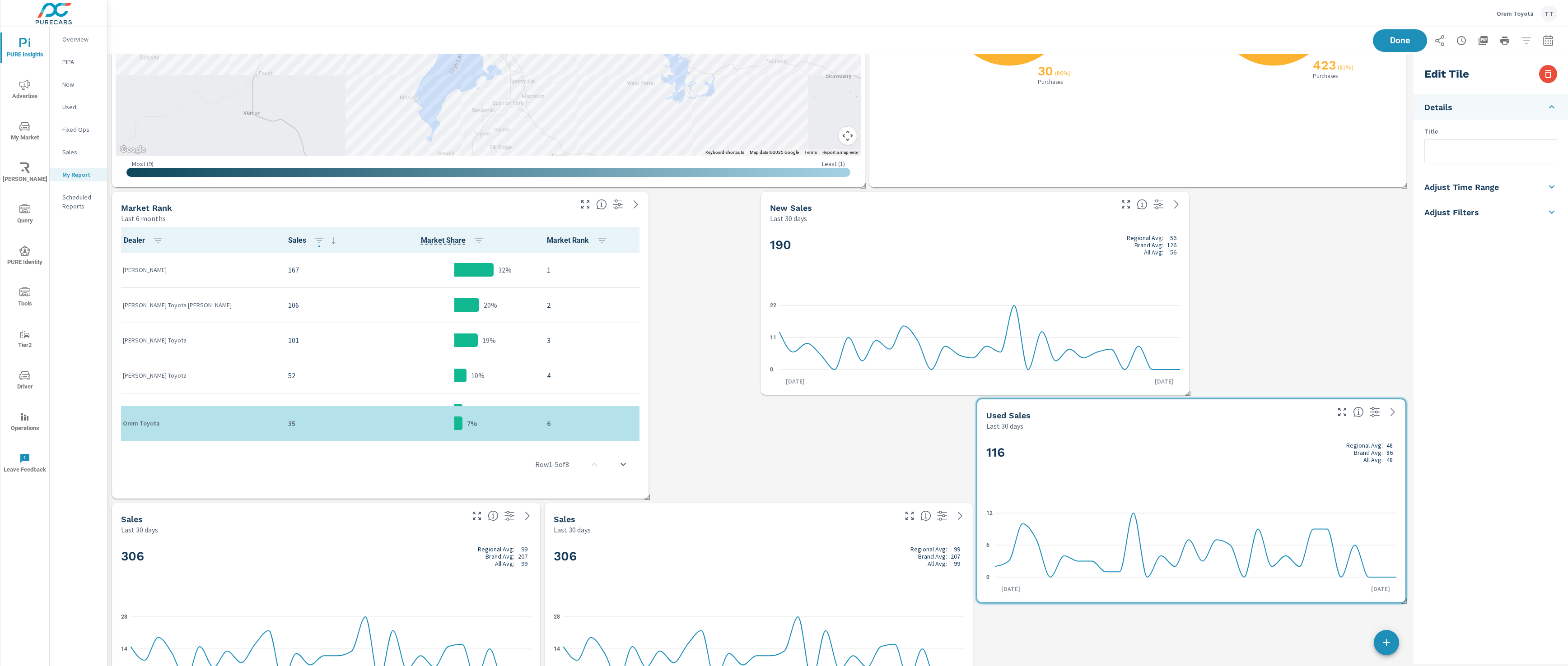
click at [1496, 210] on li "Adjust Filters" at bounding box center [1490, 212] width 154 height 26
click at [1481, 204] on input "checkbox" at bounding box center [1479, 211] width 51 height 17
click at [1490, 191] on li "Filters" at bounding box center [1490, 183] width 154 height 26
click at [1527, 184] on li "Filters" at bounding box center [1490, 183] width 154 height 26
click at [1550, 180] on icon at bounding box center [1551, 182] width 11 height 11
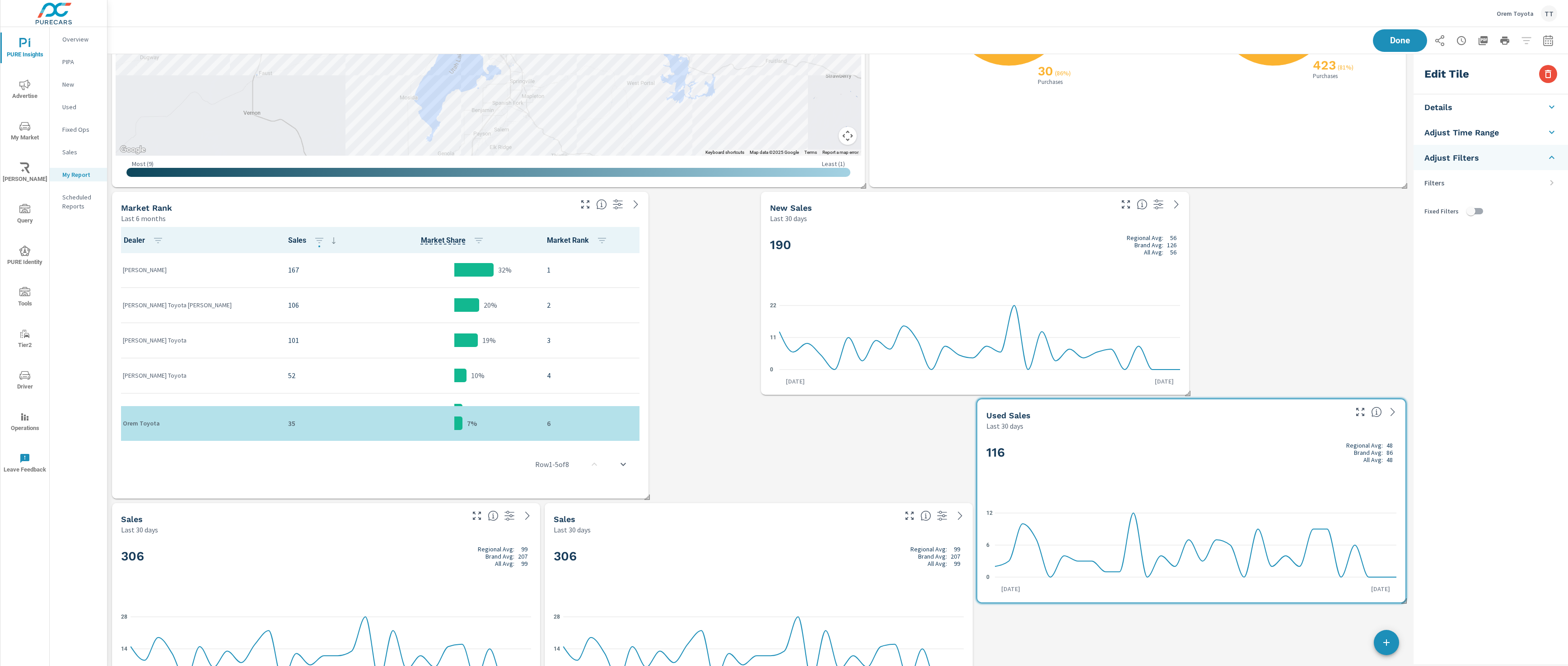
drag, startPoint x: 1555, startPoint y: 182, endPoint x: 1543, endPoint y: 187, distance: 13.0
click at [1553, 182] on icon at bounding box center [1551, 182] width 11 height 11
drag, startPoint x: 1472, startPoint y: 211, endPoint x: 1501, endPoint y: 208, distance: 29.2
click at [1474, 211] on input "checkbox" at bounding box center [1471, 211] width 51 height 17
checkbox input "true"
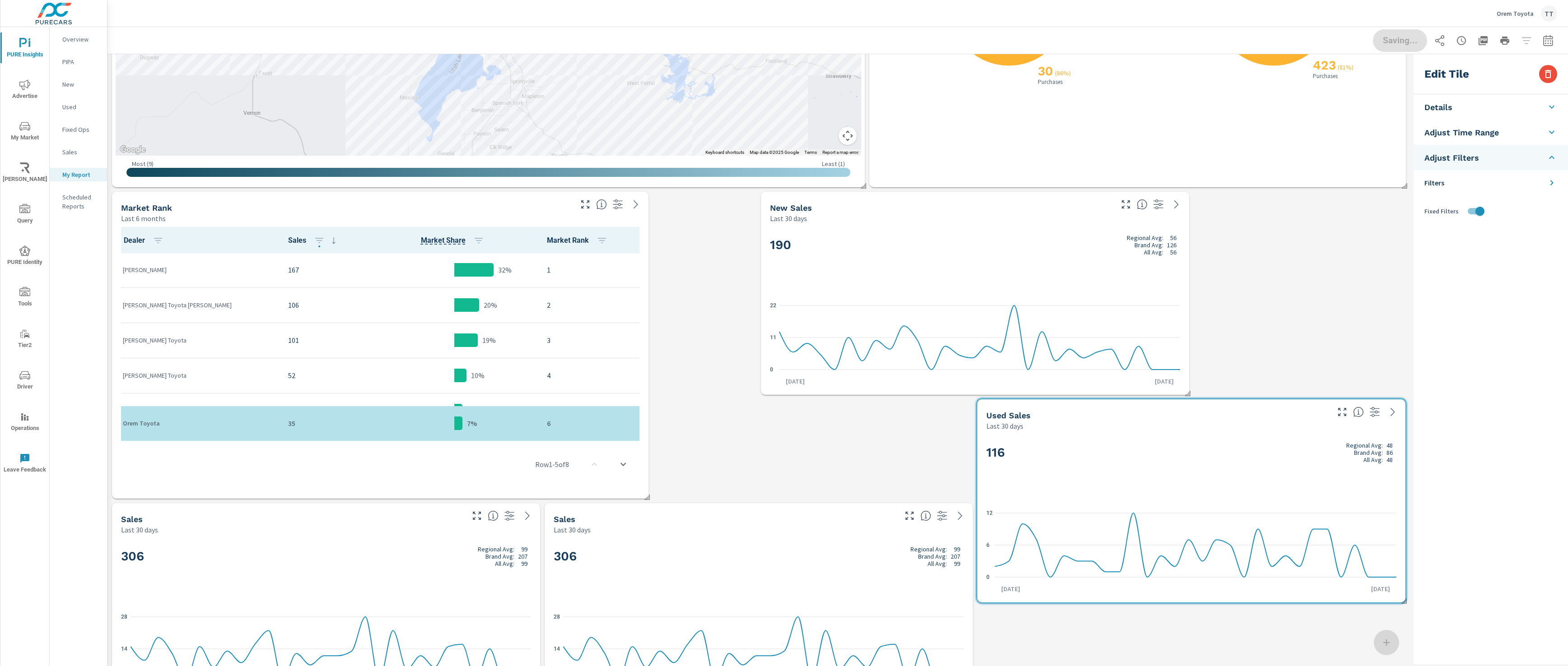
click at [1541, 179] on li "Filters" at bounding box center [1490, 183] width 154 height 26
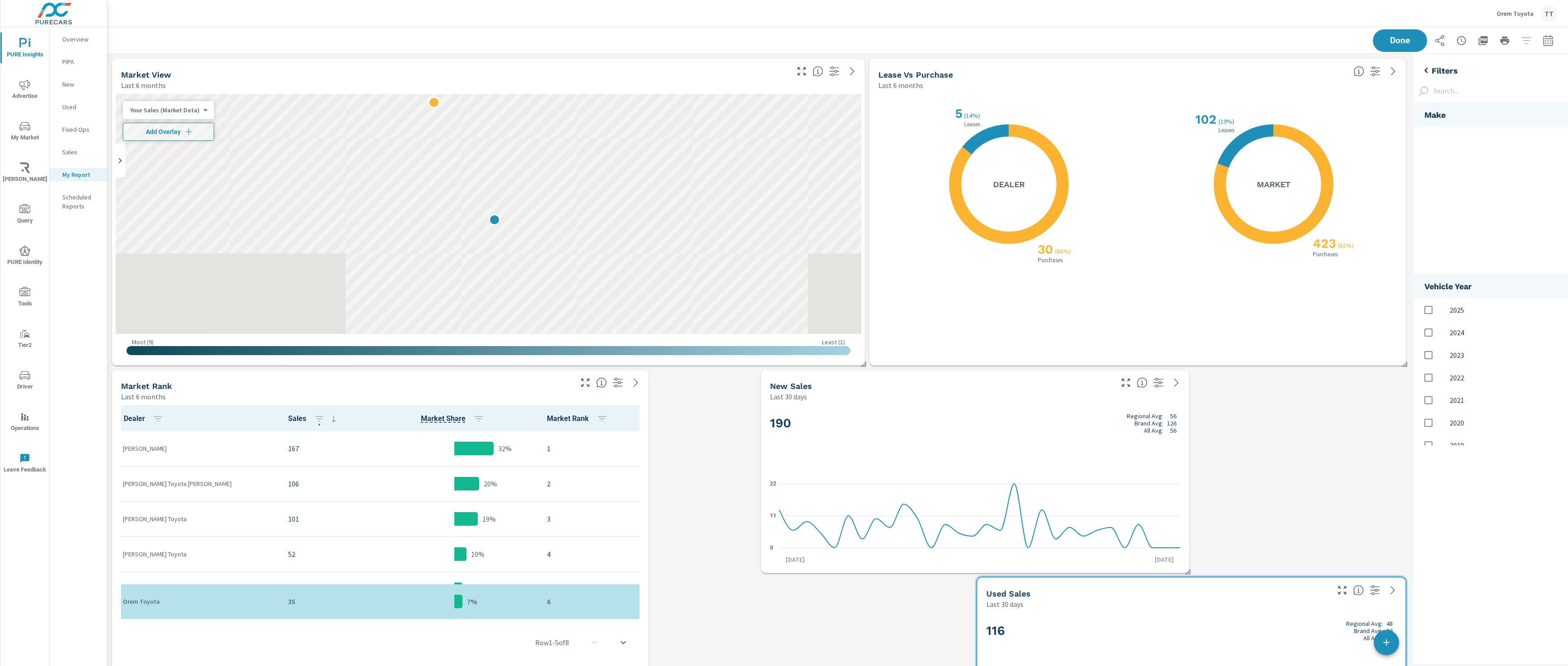
scroll to position [1, 0]
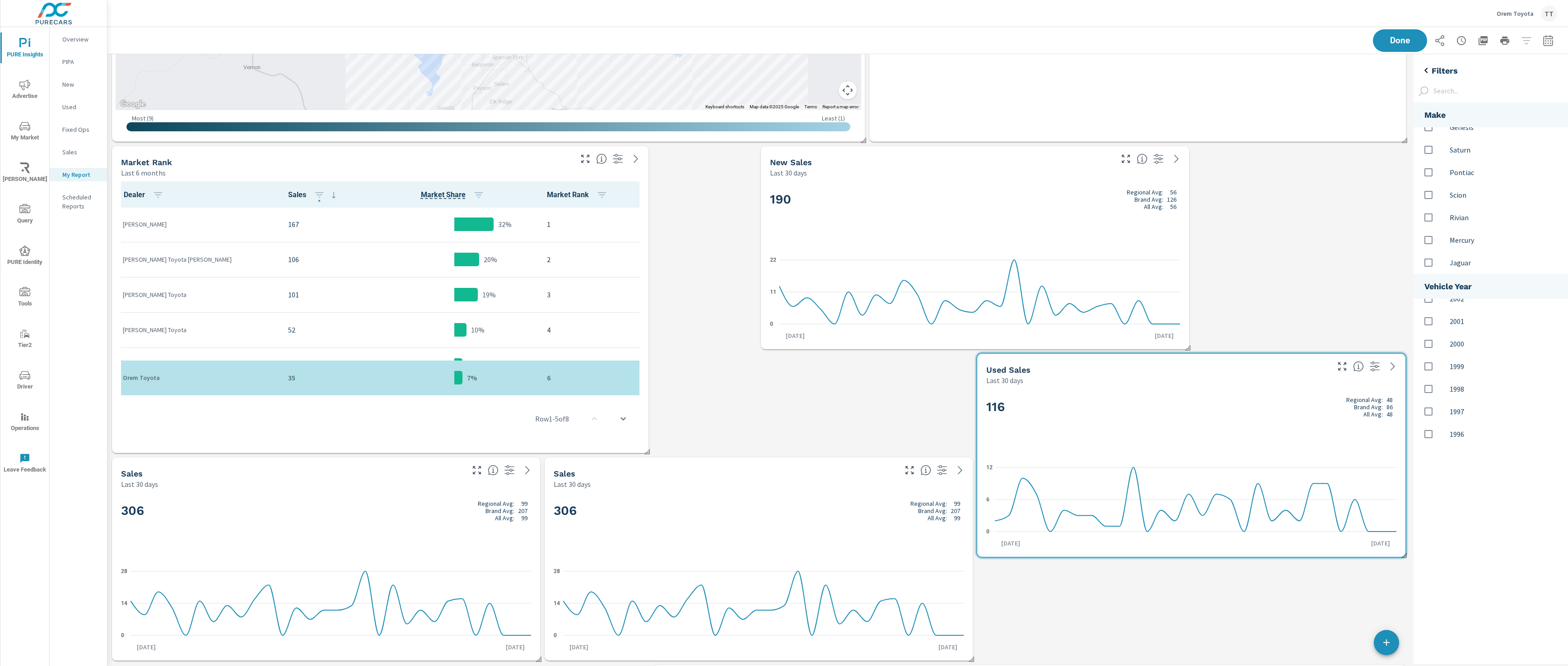
scroll to position [150, 0]
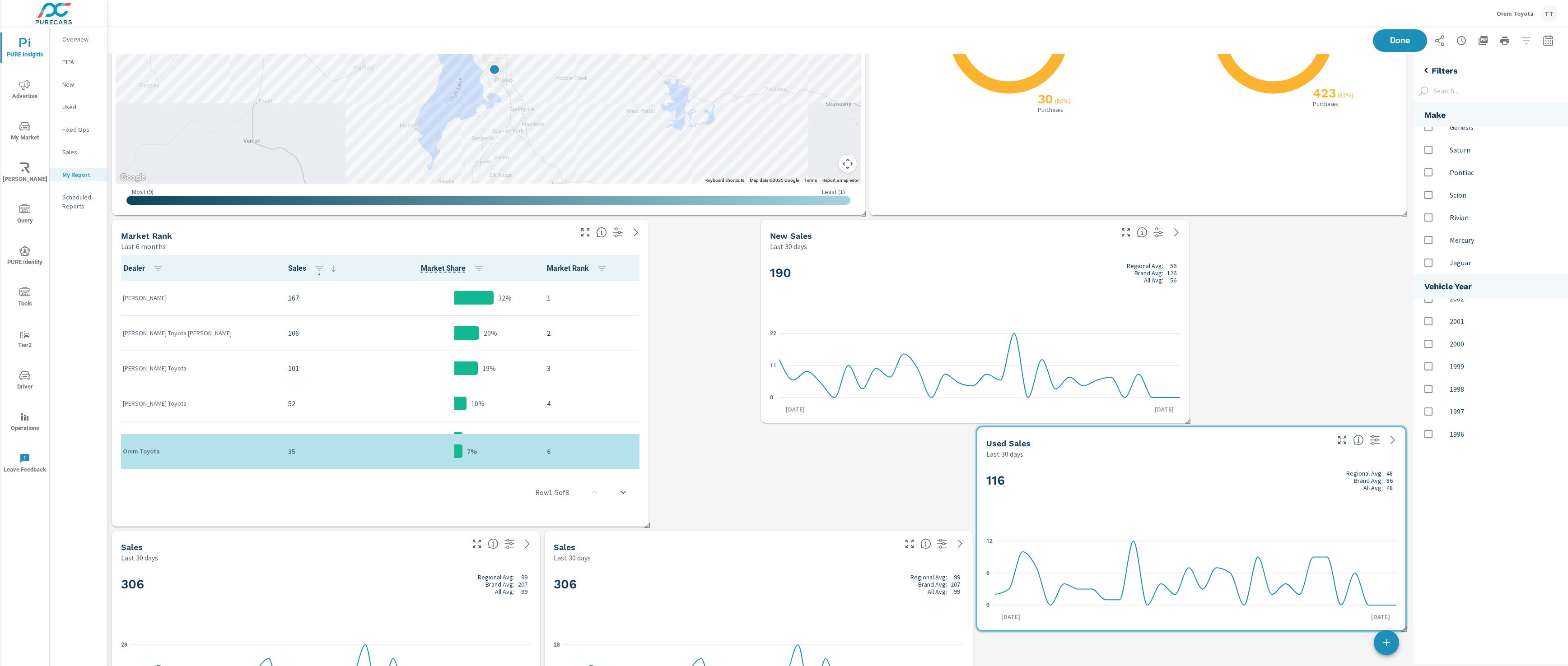
click at [691, 584] on h2 "306 Regional Avg: 99 Brand Avg: 207 All Avg: 99" at bounding box center [758, 584] width 410 height 21
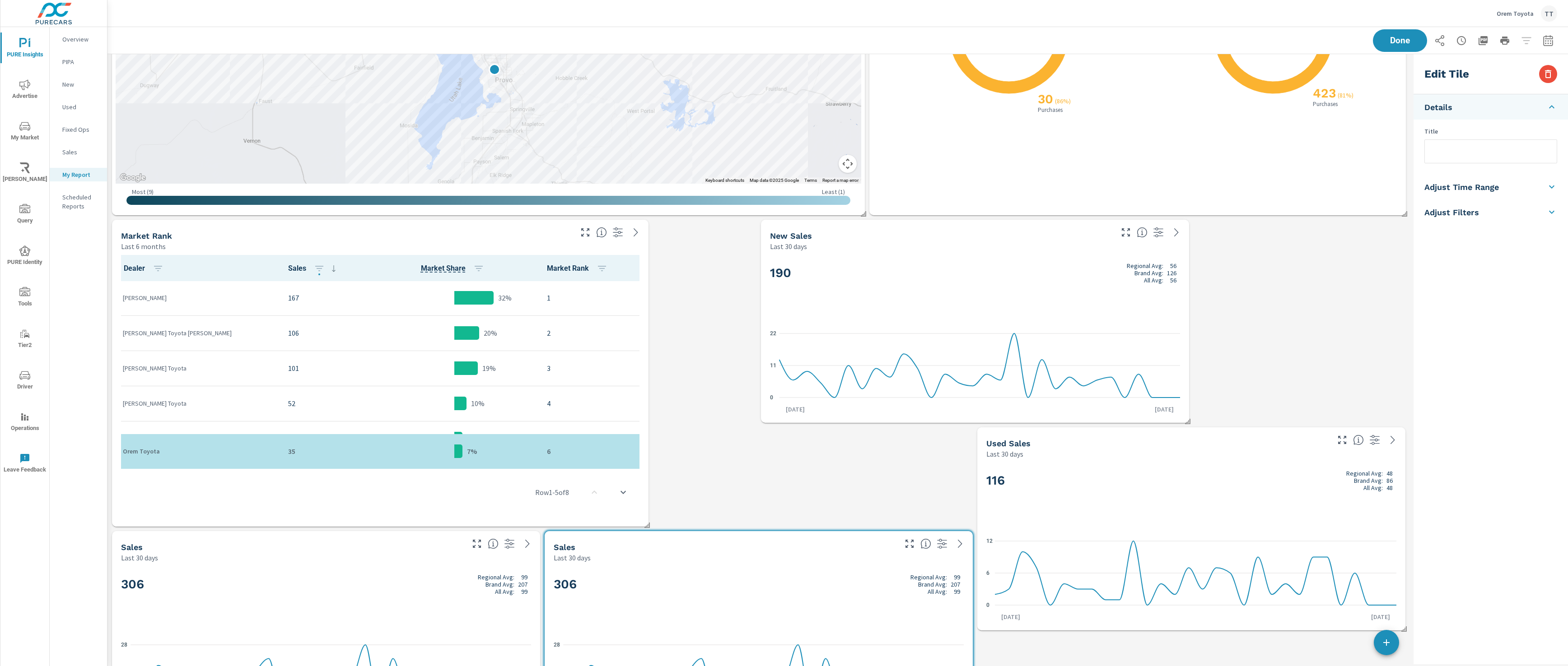
click at [1502, 217] on li "Adjust Filters" at bounding box center [1490, 212] width 154 height 26
click at [1515, 186] on li "Filters" at bounding box center [1490, 183] width 154 height 26
click at [74, 79] on div "New" at bounding box center [78, 84] width 57 height 14
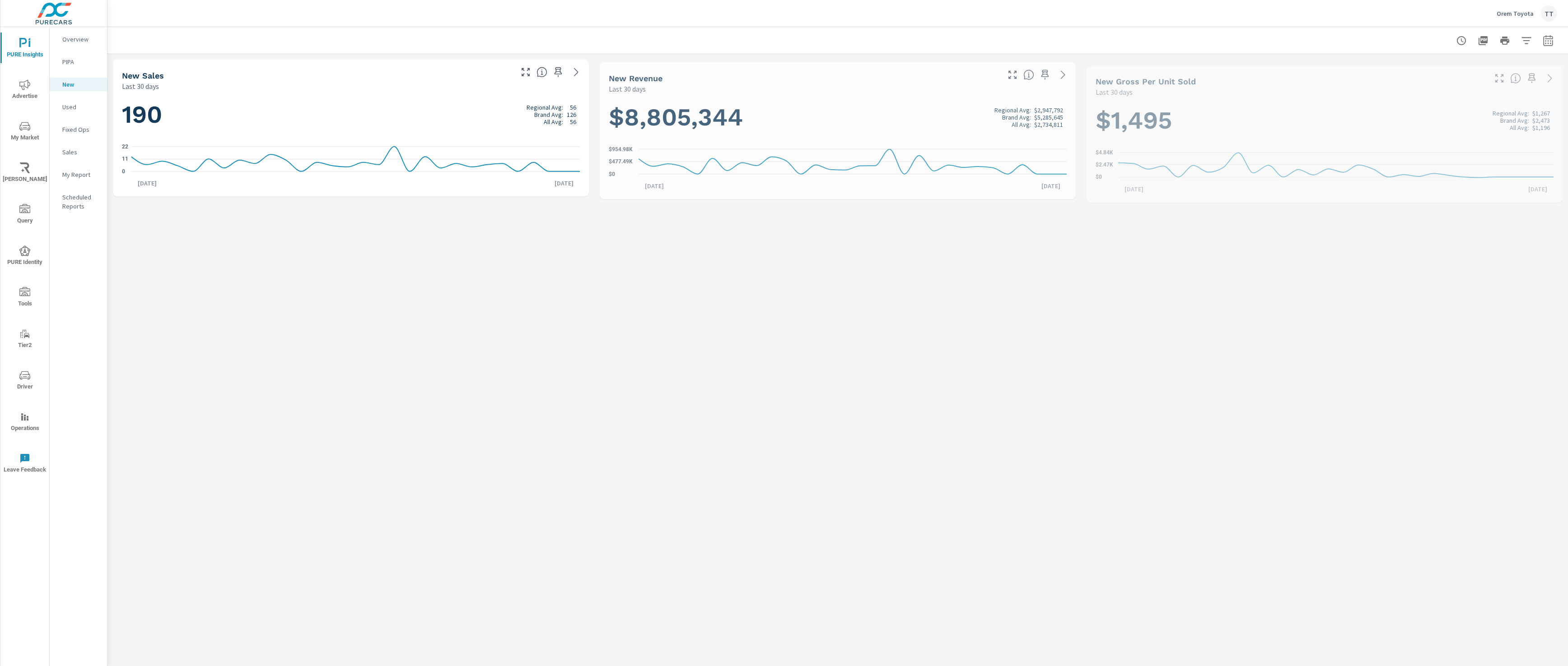
scroll to position [1, 0]
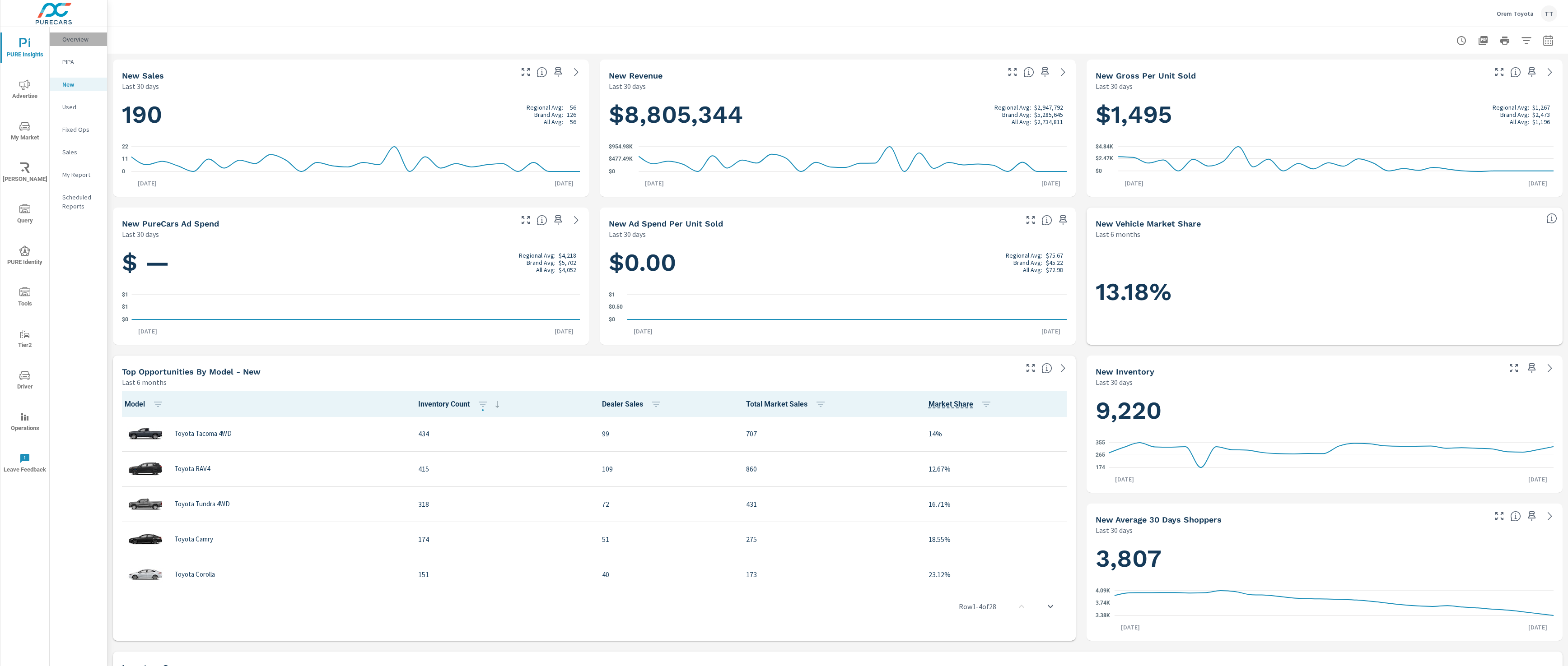
click at [72, 40] on p "Overview" at bounding box center [81, 39] width 38 height 9
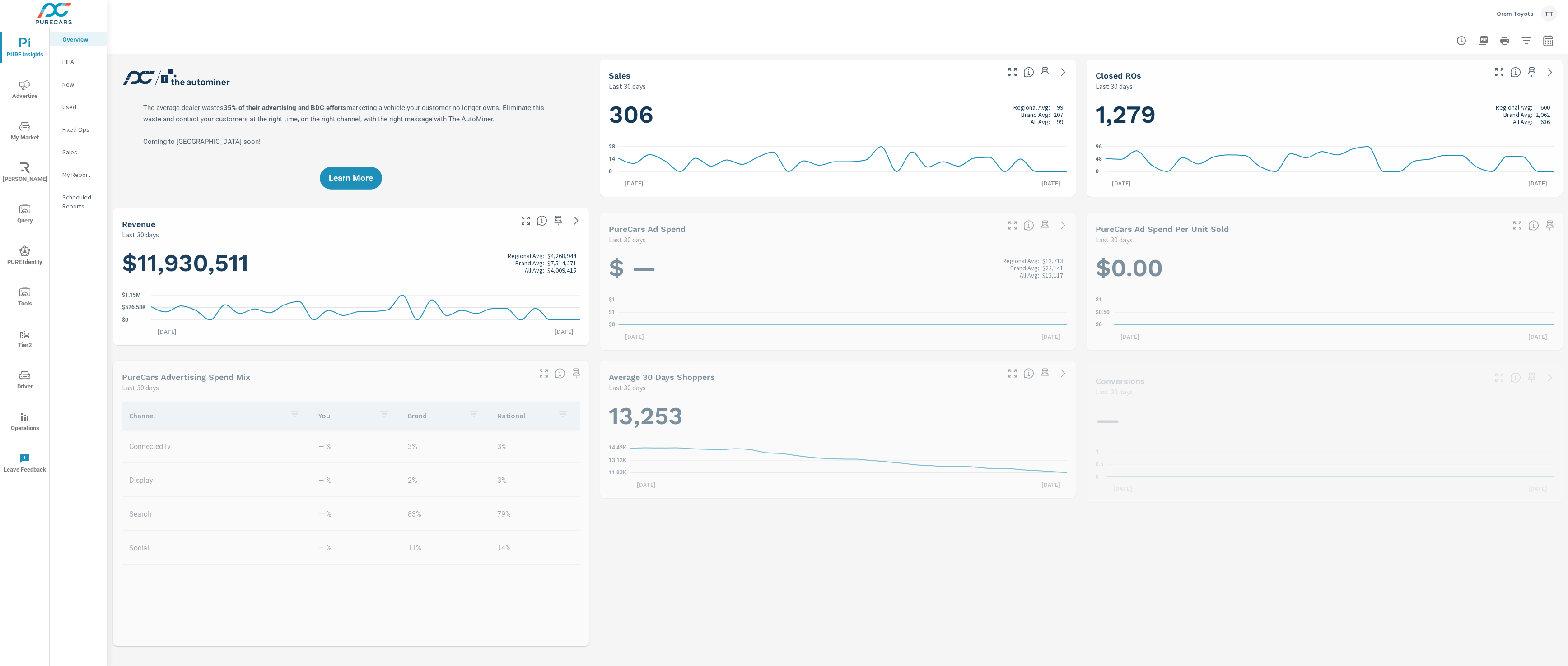
scroll to position [1, 0]
